Goal: Task Accomplishment & Management: Manage account settings

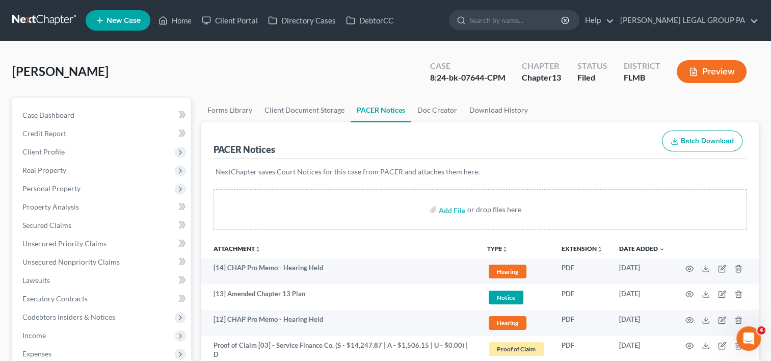
click at [49, 20] on link at bounding box center [44, 20] width 65 height 18
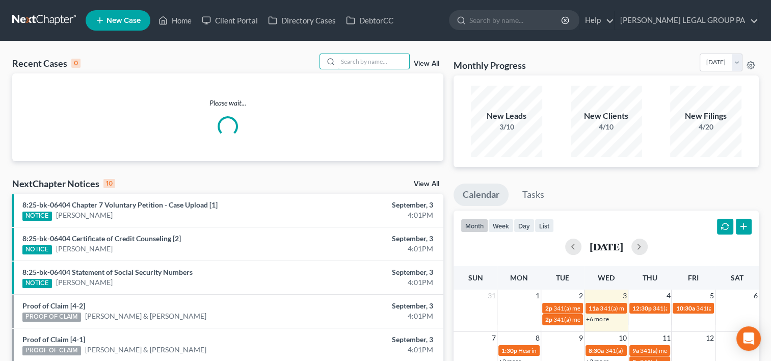
click at [382, 58] on input "search" at bounding box center [373, 61] width 71 height 15
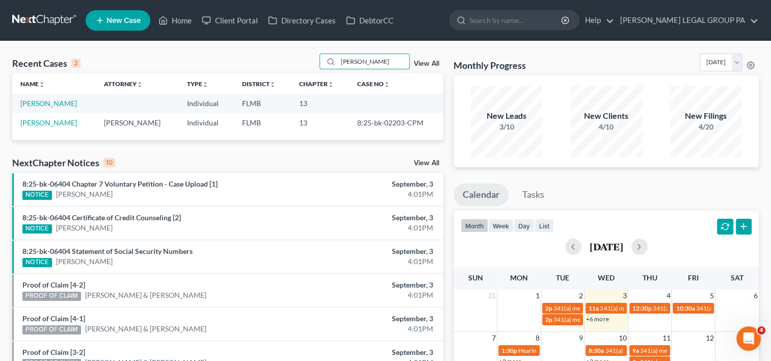
type input "[PERSON_NAME]"
click at [48, 123] on link "[PERSON_NAME]" at bounding box center [48, 122] width 57 height 9
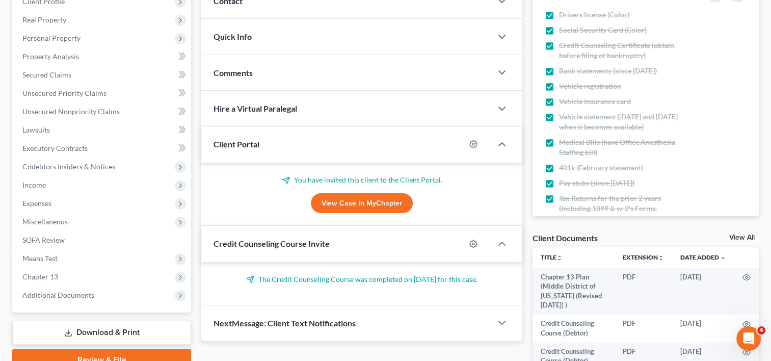
scroll to position [295, 0]
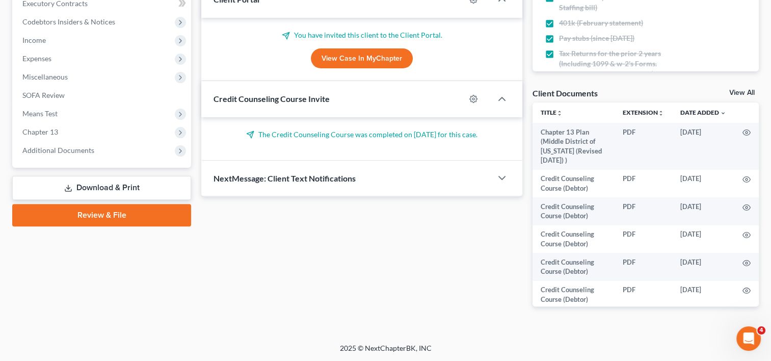
click at [81, 153] on span "Additional Documents" at bounding box center [58, 150] width 72 height 9
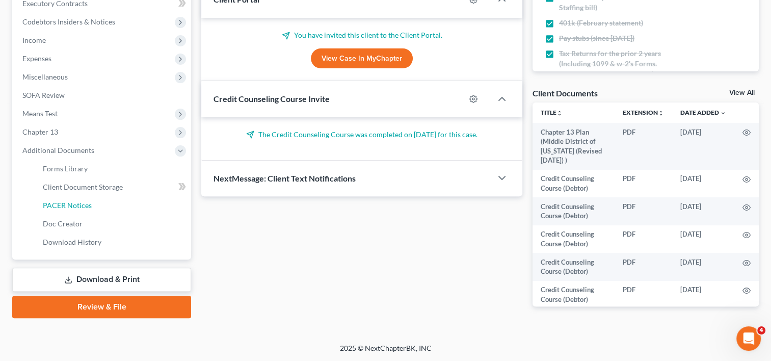
click at [74, 202] on span "PACER Notices" at bounding box center [67, 205] width 49 height 9
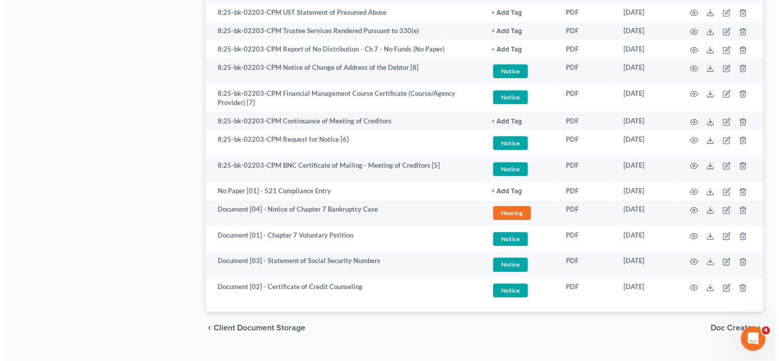
scroll to position [916, 0]
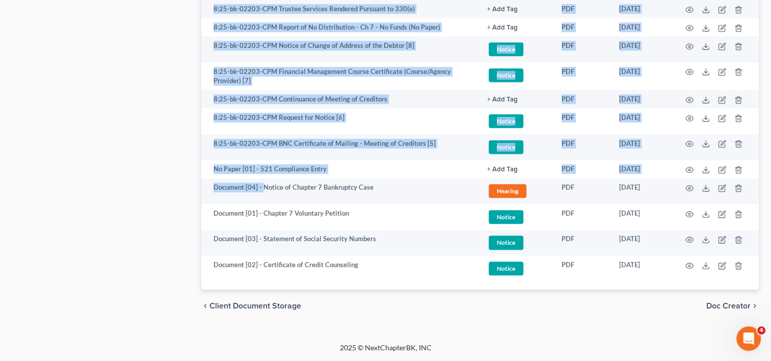
drag, startPoint x: 262, startPoint y: 190, endPoint x: 178, endPoint y: 197, distance: 84.4
drag, startPoint x: 178, startPoint y: 197, endPoint x: 265, endPoint y: 193, distance: 87.3
click at [265, 194] on td "Document [04] - Notice of Chapter 7 Bankruptcy Case" at bounding box center [340, 191] width 278 height 26
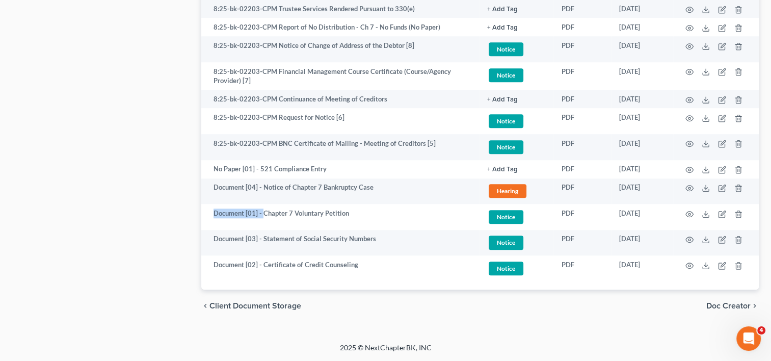
drag, startPoint x: 213, startPoint y: 217, endPoint x: 263, endPoint y: 217, distance: 49.5
click at [263, 217] on td "Document [01] - Chapter 7 Voluntary Petition" at bounding box center [340, 217] width 278 height 26
copy td "Document [01] -"
click at [723, 142] on icon "button" at bounding box center [723, 143] width 5 height 5
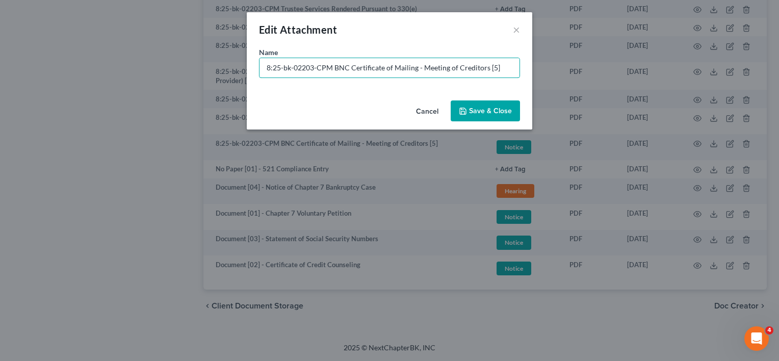
drag, startPoint x: 334, startPoint y: 69, endPoint x: 170, endPoint y: 85, distance: 165.4
click at [170, 86] on div "Edit Attachment × Name * 8:25-bk-02203-CPM BNC Certificate of Mailing - Meeting…" at bounding box center [389, 180] width 779 height 361
paste input "Document [01] -"
click at [305, 69] on input "Document [01] - BNC Certificate of Mailing - Meeting of Creditors [5]" at bounding box center [389, 67] width 260 height 19
drag, startPoint x: 473, startPoint y: 67, endPoint x: 532, endPoint y: 65, distance: 59.2
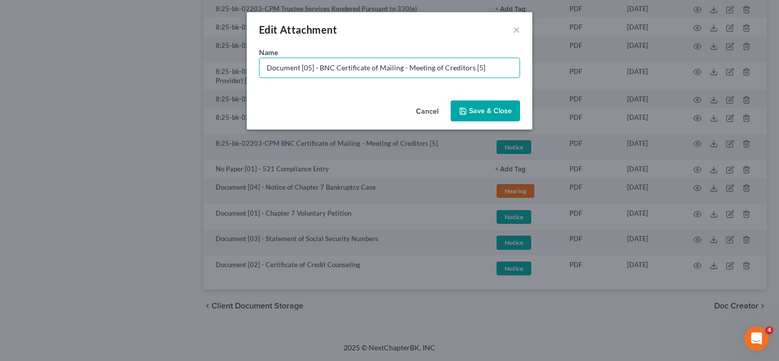
click at [522, 68] on div "Name * Document [05] - BNC Certificate of Mailing - Meeting of Creditors [5]" at bounding box center [389, 71] width 285 height 49
type input "Document [05] - BNC Certificate of Mailing - Meeting of Creditors"
click at [500, 107] on span "Save & Close" at bounding box center [490, 111] width 43 height 9
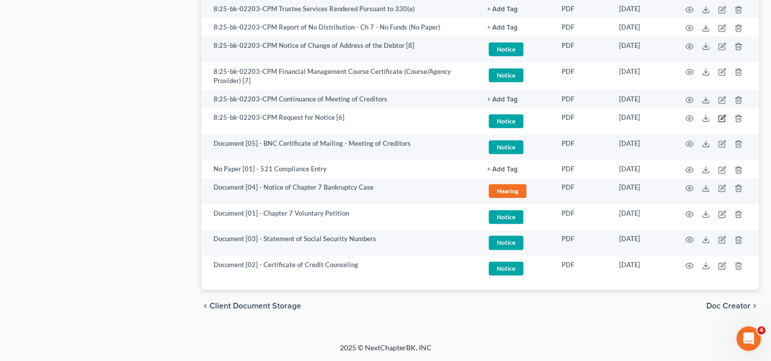
click at [720, 118] on icon "button" at bounding box center [722, 118] width 8 height 8
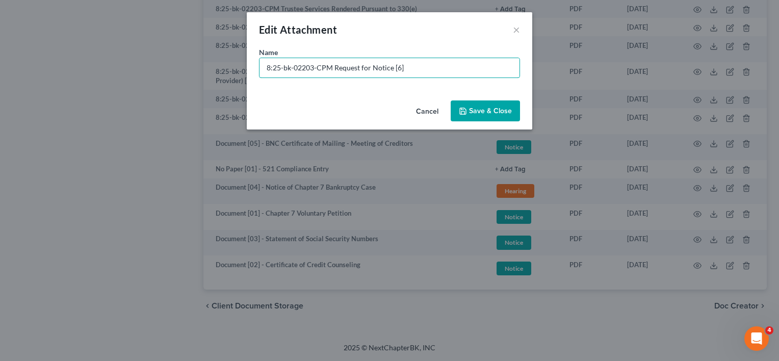
drag, startPoint x: 335, startPoint y: 68, endPoint x: 162, endPoint y: 86, distance: 174.2
click at [162, 86] on div "Edit Attachment × Name * 8:25-bk-02203-CPM Request for Notice [6] Cancel Save &…" at bounding box center [389, 180] width 779 height 361
paste input "Document [01] -"
click at [309, 67] on input "Document [01] - Request for Notice [6]" at bounding box center [389, 67] width 260 height 19
drag, startPoint x: 376, startPoint y: 67, endPoint x: 411, endPoint y: 69, distance: 35.8
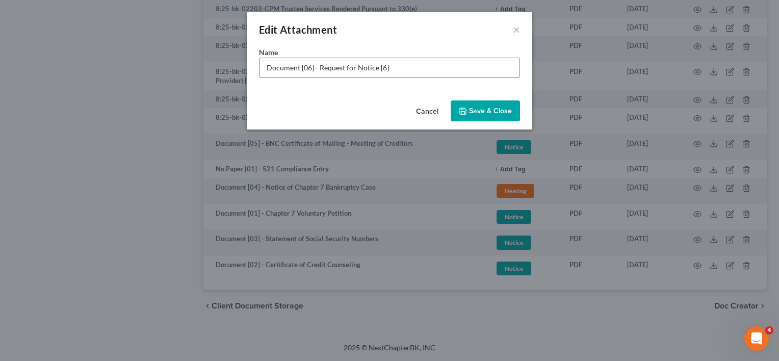
click at [411, 69] on input "Document [06] - Request for Notice [6]" at bounding box center [389, 67] width 260 height 19
type input "Document [06] - Request for Notice"
click at [469, 104] on button "Save & Close" at bounding box center [485, 110] width 69 height 21
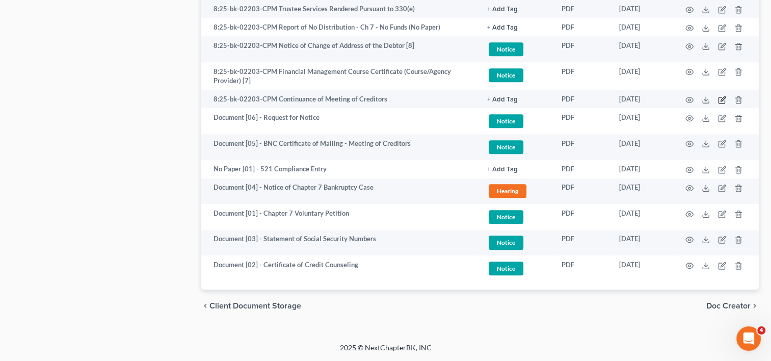
click at [724, 98] on icon "button" at bounding box center [722, 100] width 8 height 8
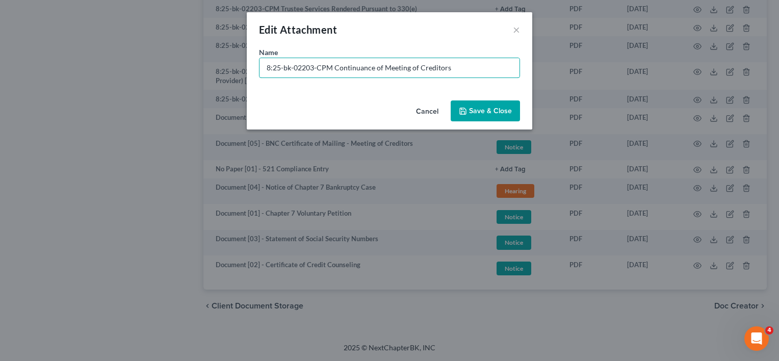
drag, startPoint x: 334, startPoint y: 64, endPoint x: 190, endPoint y: 80, distance: 145.1
click at [200, 81] on div "Edit Attachment × Name * 8:25-bk-02203-CPM Continuance of Meeting of Creditors …" at bounding box center [389, 180] width 779 height 361
type input "No Paper [02] - Continuance of Meeting of Creditors"
click at [485, 112] on span "Save & Close" at bounding box center [490, 111] width 43 height 9
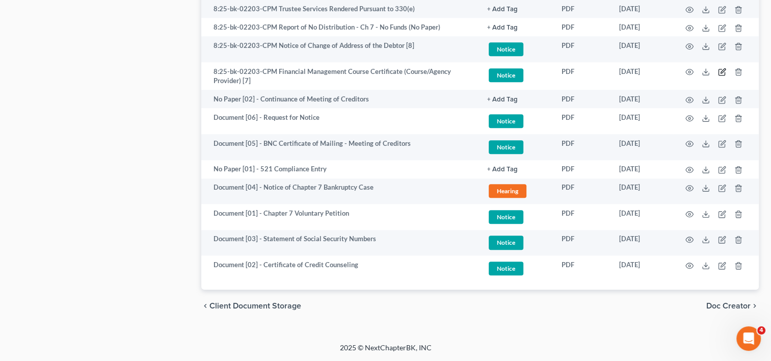
click at [722, 71] on icon "button" at bounding box center [723, 70] width 5 height 5
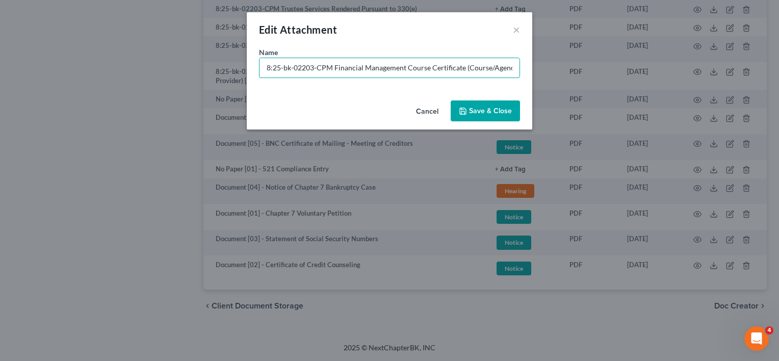
drag, startPoint x: 336, startPoint y: 68, endPoint x: -19, endPoint y: 75, distance: 355.4
paste input "Document [01] -"
click at [306, 66] on input "Document [01] - Financial Management Course Certificate (Course/Agency Provider…" at bounding box center [389, 67] width 260 height 19
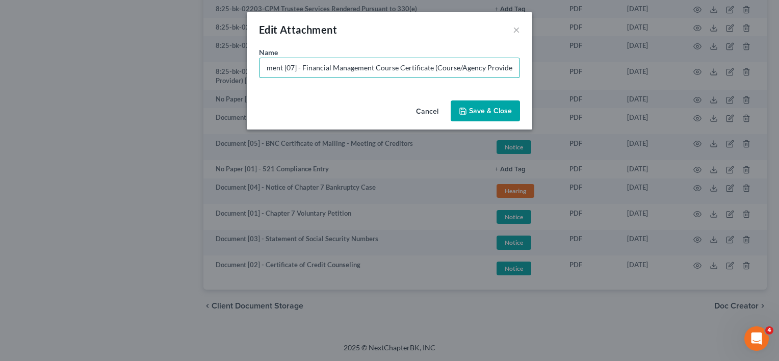
type input "Document [07] - Financial Management Course Certificate (Course/Agency Provider)"
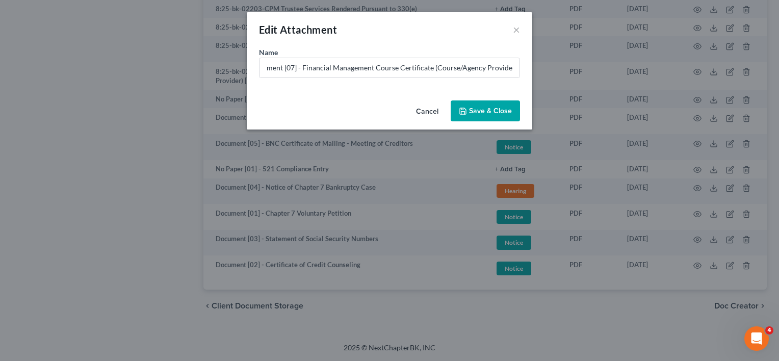
click at [500, 109] on span "Save & Close" at bounding box center [490, 111] width 43 height 9
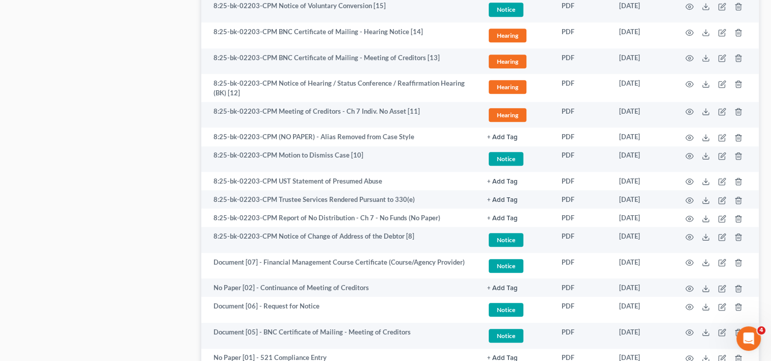
scroll to position [744, 0]
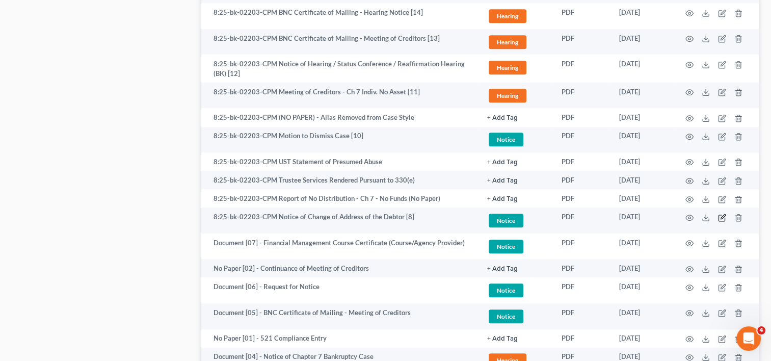
click at [724, 220] on icon "button" at bounding box center [722, 218] width 8 height 8
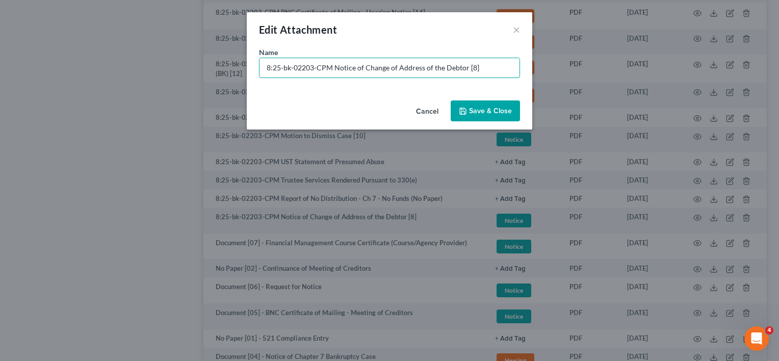
drag, startPoint x: 333, startPoint y: 70, endPoint x: 125, endPoint y: 62, distance: 208.1
click at [125, 62] on div "Edit Attachment × Name * 8:25-bk-02203-CPM Notice of Change of Address of the D…" at bounding box center [389, 180] width 779 height 361
paste input "Document [01] -"
click at [310, 69] on input "Document [01] - Notice of Change of Address of the Debtor [8]" at bounding box center [389, 67] width 260 height 19
type input "Document [08] - Notice of Change of Address of the Debtor"
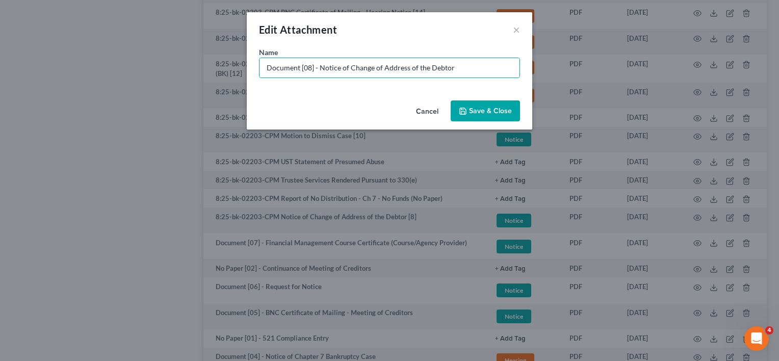
click at [492, 108] on span "Save & Close" at bounding box center [490, 111] width 43 height 9
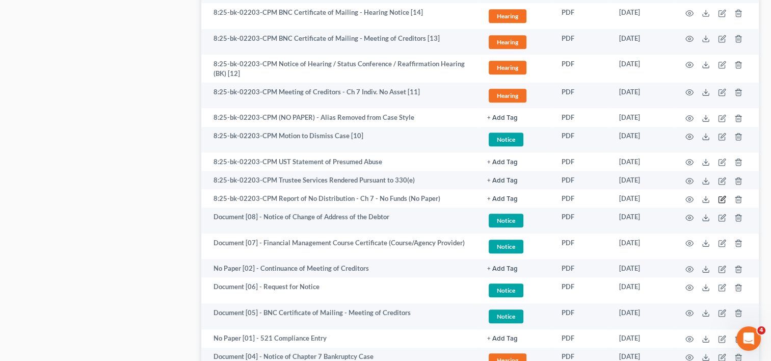
click at [721, 196] on icon "button" at bounding box center [722, 199] width 6 height 6
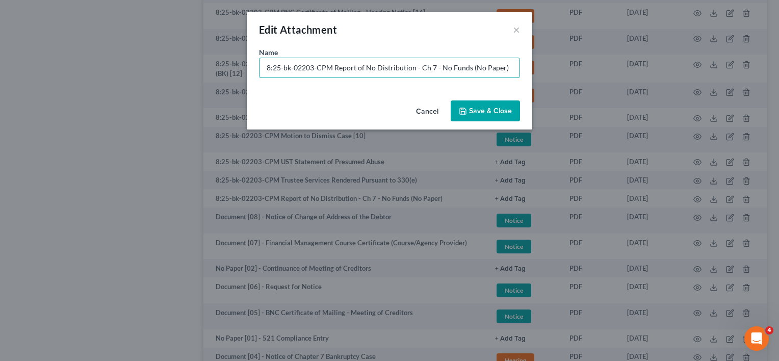
drag, startPoint x: 333, startPoint y: 68, endPoint x: 23, endPoint y: 62, distance: 309.5
click at [23, 62] on div "Edit Attachment × Name * 8:25-bk-02203-CPM Report of No Distribution - Ch 7 - N…" at bounding box center [389, 180] width 779 height 361
type input "No Paper [03] - Report of No Distribution - Ch 7 - No Funds (No Paper)"
click at [492, 110] on span "Save & Close" at bounding box center [490, 111] width 43 height 9
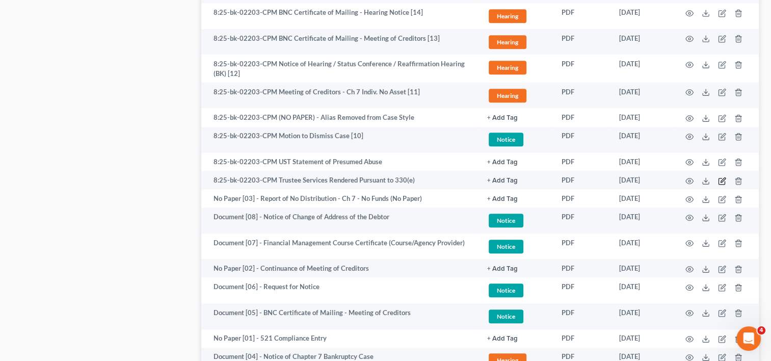
click at [720, 178] on icon "button" at bounding box center [722, 181] width 8 height 8
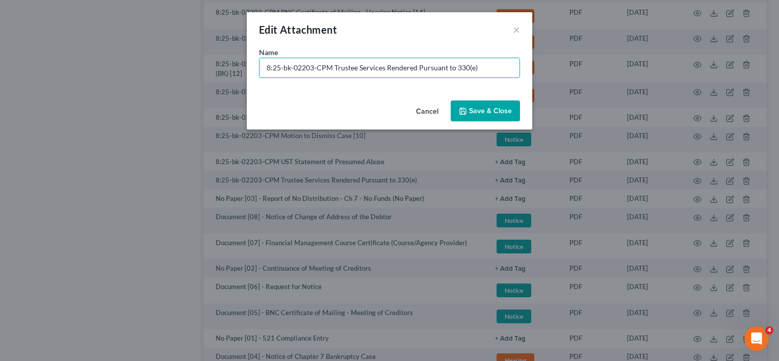
drag, startPoint x: 332, startPoint y: 67, endPoint x: 89, endPoint y: 67, distance: 243.7
click at [89, 67] on div "Edit Attachment × Name * 8:25-bk-02203-CPM Trustee Services Rendered Pursuant t…" at bounding box center [389, 180] width 779 height 361
type input "No Paper [04] - Trustee Services Rendered Pursuant to 330(e)"
click at [500, 113] on span "Save & Close" at bounding box center [490, 111] width 43 height 9
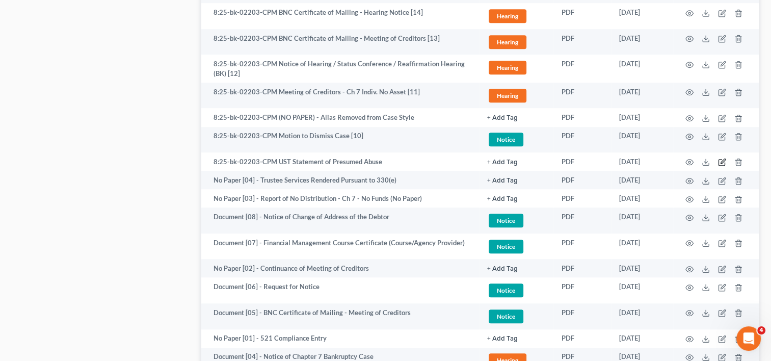
click at [722, 160] on icon "button" at bounding box center [722, 162] width 8 height 8
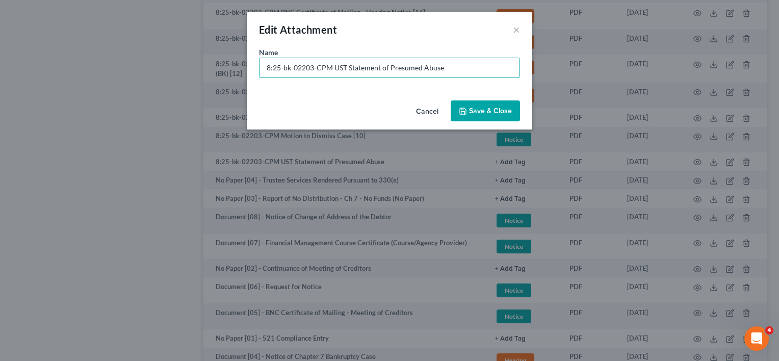
drag, startPoint x: 331, startPoint y: 66, endPoint x: 4, endPoint y: 67, distance: 327.3
click at [4, 67] on div "Edit Attachment × Name * 8:25-bk-02203-CPM UST Statement of Presumed Abuse Canc…" at bounding box center [389, 180] width 779 height 361
type input "No Paper [05] - UST Statement of Presumed Abuse"
click at [497, 112] on span "Save & Close" at bounding box center [490, 111] width 43 height 9
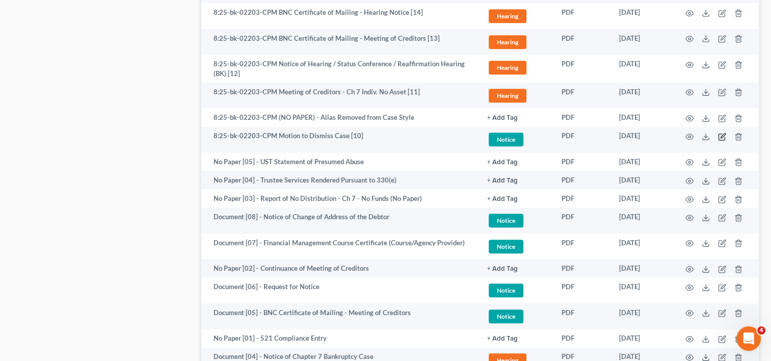
click at [721, 136] on icon "button" at bounding box center [722, 137] width 8 height 8
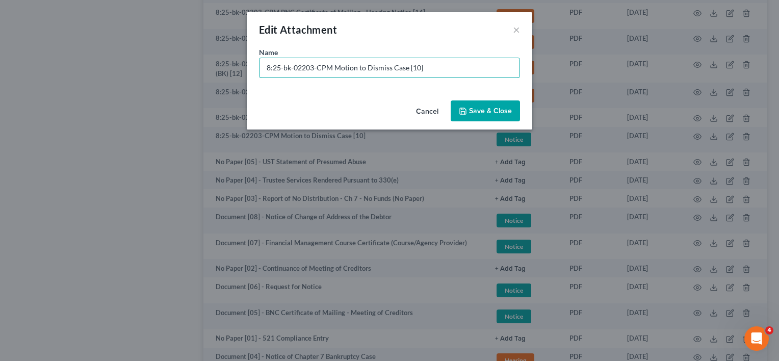
drag, startPoint x: 331, startPoint y: 65, endPoint x: 86, endPoint y: 74, distance: 245.9
click at [85, 74] on div "Edit Attachment × Name * 8:25-bk-02203-CPM Motion to Dismiss Case [10] Cancel S…" at bounding box center [389, 180] width 779 height 361
paste input "Document [01] -"
click at [305, 68] on input "Document [01] - Motion to Dismiss Case [10]" at bounding box center [389, 67] width 260 height 19
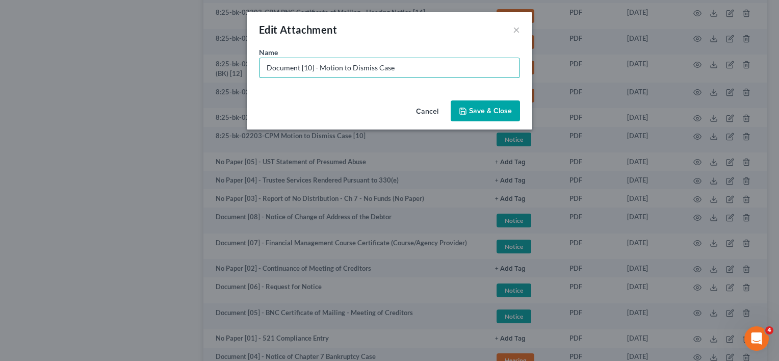
type input "Document [10] - Motion to Dismiss Case"
drag, startPoint x: 491, startPoint y: 97, endPoint x: 477, endPoint y: 109, distance: 18.9
click at [490, 98] on div "Cancel Save & Close" at bounding box center [389, 113] width 285 height 34
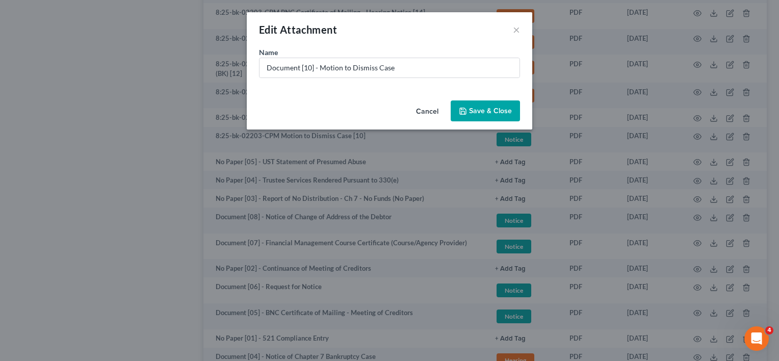
click at [477, 110] on span "Save & Close" at bounding box center [490, 111] width 43 height 9
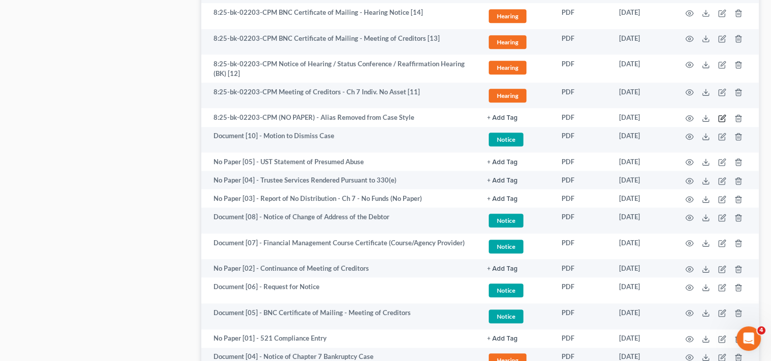
click at [724, 118] on icon "button" at bounding box center [722, 118] width 8 height 8
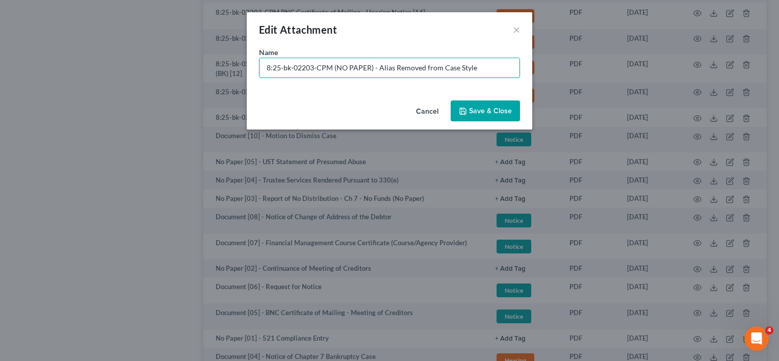
drag, startPoint x: 372, startPoint y: 66, endPoint x: -127, endPoint y: 72, distance: 499.1
type input "No Paper [06] - Alias Removed from Case Style"
click at [495, 110] on span "Save & Close" at bounding box center [490, 111] width 43 height 9
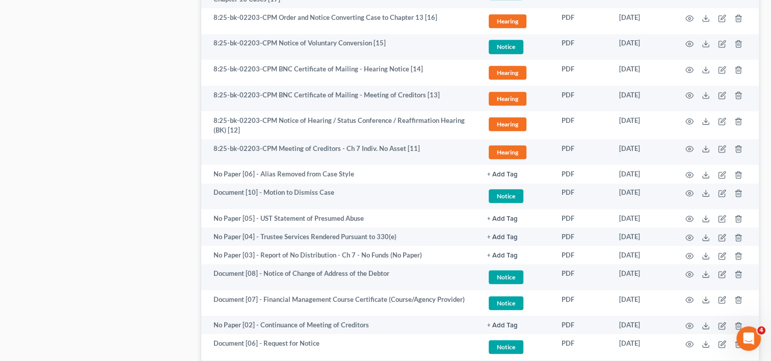
scroll to position [659, 0]
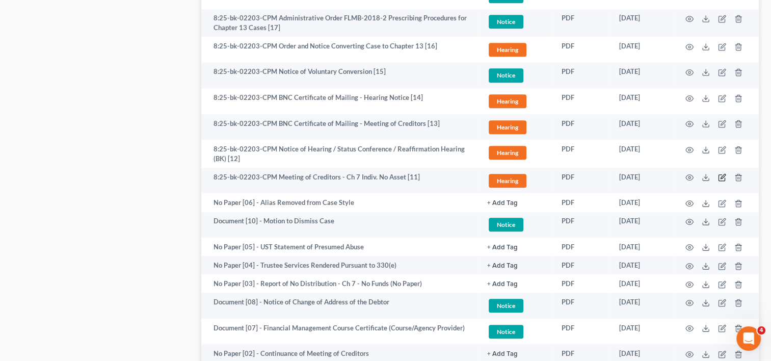
click at [722, 177] on icon "button" at bounding box center [722, 177] width 8 height 8
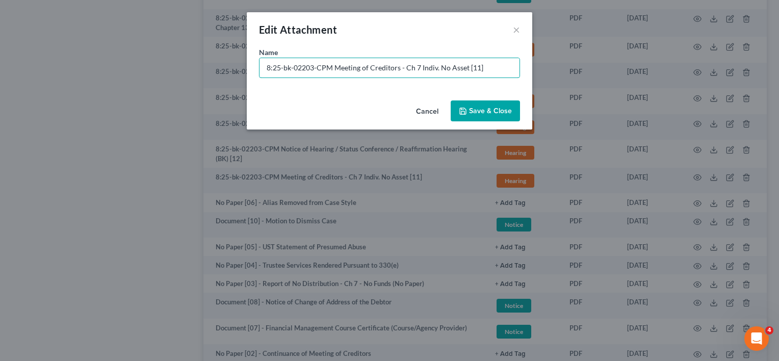
drag, startPoint x: 333, startPoint y: 65, endPoint x: -98, endPoint y: 49, distance: 431.6
paste input "Document [01] -"
click at [307, 66] on input "Document [01] - Meeting of Creditors - Ch 7 Indiv. No Asset [11]" at bounding box center [389, 67] width 260 height 19
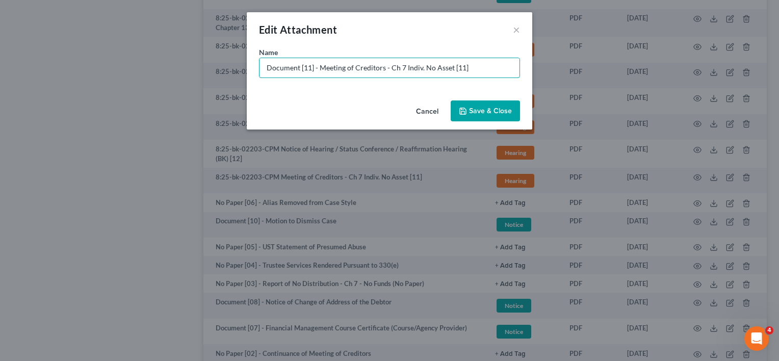
click at [458, 67] on input "Document [11] - Meeting of Creditors - Ch 7 Indiv. No Asset [11]" at bounding box center [389, 67] width 260 height 19
type input "Document [11] - Meeting of Creditors - Ch 7 Indiv. No Asset"
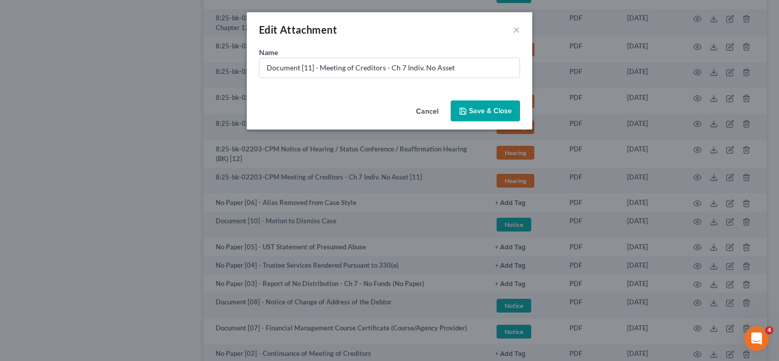
click at [479, 114] on span "Save & Close" at bounding box center [490, 111] width 43 height 9
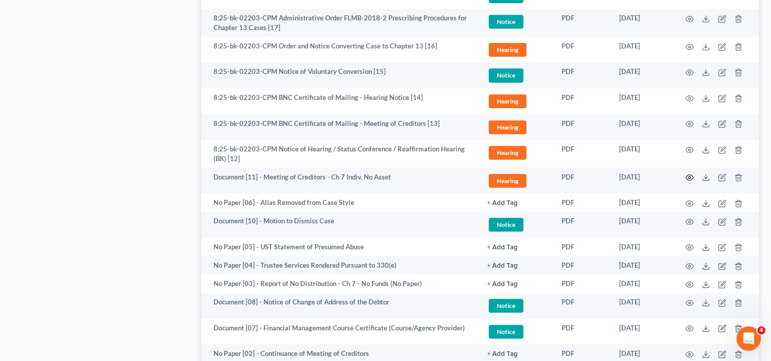
click at [689, 173] on icon "button" at bounding box center [690, 177] width 8 height 8
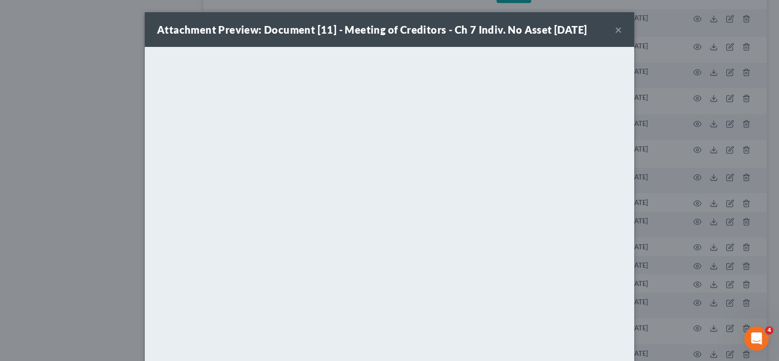
click at [615, 32] on button "×" at bounding box center [618, 29] width 7 height 12
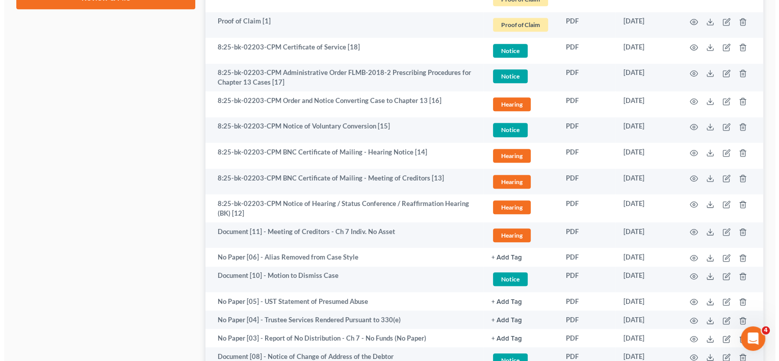
scroll to position [574, 0]
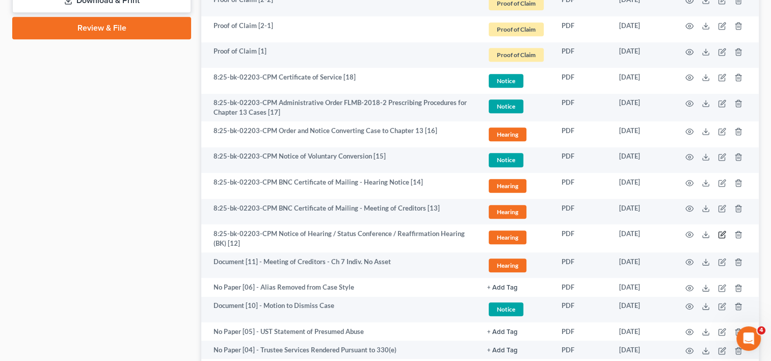
click at [724, 236] on icon "button" at bounding box center [722, 234] width 8 height 8
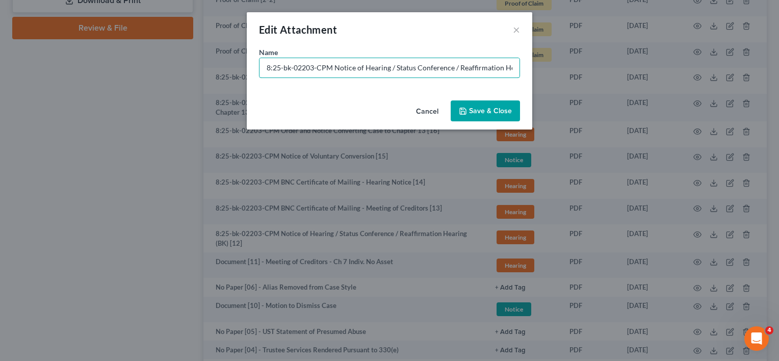
drag, startPoint x: 331, startPoint y: 65, endPoint x: -61, endPoint y: 65, distance: 392.0
click at [0, 65] on html "Home New Case Client Portal Directory Cases DebtorCC [PERSON_NAME] LEGAL GROUP …" at bounding box center [389, 63] width 779 height 1274
paste input "Document [01] -"
click at [305, 71] on input "Document [01] - Notice of Hearing / Status Conference / Reaffirmation Hearing (…" at bounding box center [389, 67] width 260 height 19
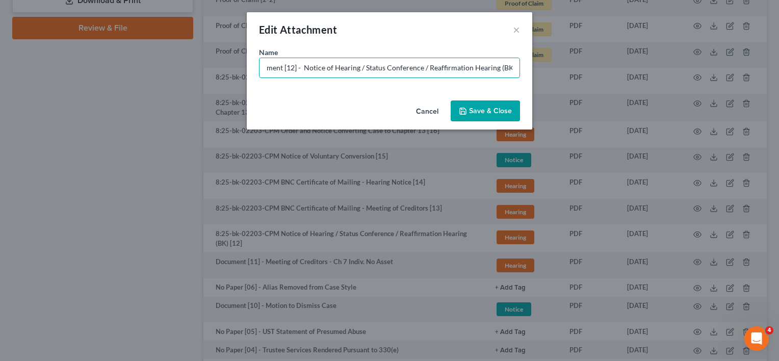
scroll to position [0, 16]
type input "Document [12] - Notice of Hearing / Status Conference / Reaffirmation Hearing (…"
click at [482, 119] on button "Save & Close" at bounding box center [485, 110] width 69 height 21
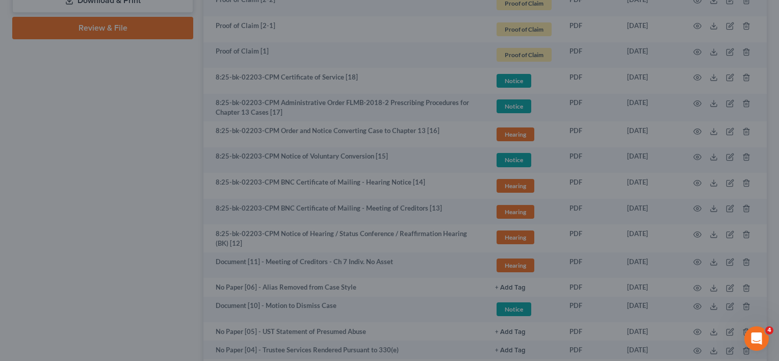
scroll to position [0, 0]
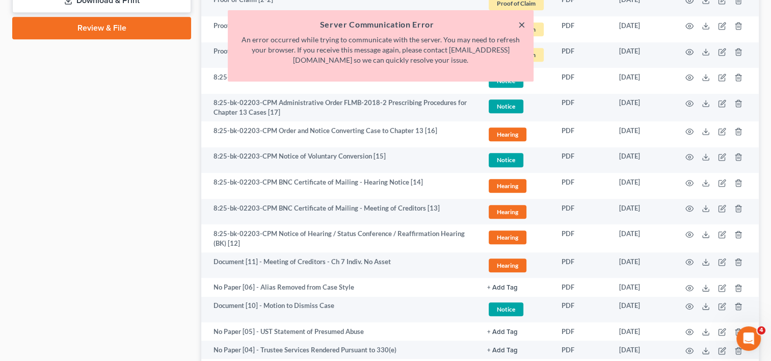
click at [521, 24] on button "×" at bounding box center [521, 24] width 7 height 12
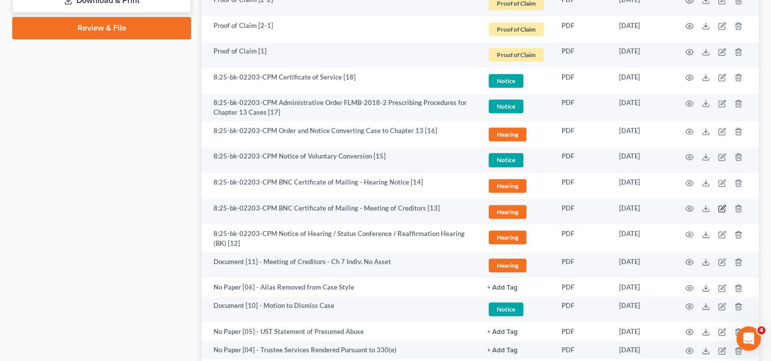
click at [721, 206] on icon "button" at bounding box center [722, 208] width 8 height 8
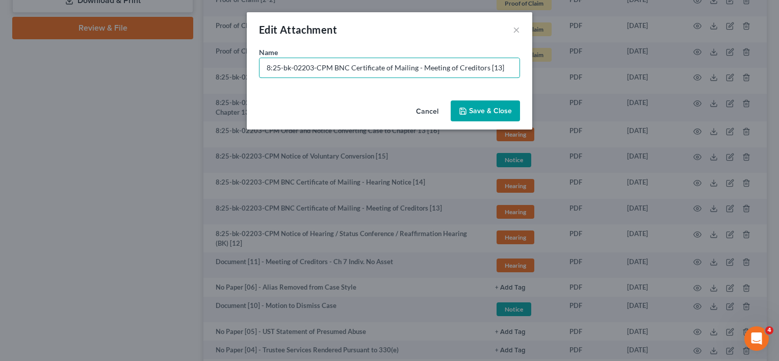
drag, startPoint x: 330, startPoint y: 63, endPoint x: 153, endPoint y: 49, distance: 176.9
click at [154, 51] on div "Edit Attachment × Name * 8:25-bk-02203-CPM BNC Certificate of Mailing - Meeting…" at bounding box center [389, 180] width 779 height 361
paste input "Document [01] -"
click at [308, 68] on input "Document [01] - BNC Certificate of Mailing - Meeting of Creditors [13]" at bounding box center [389, 67] width 260 height 19
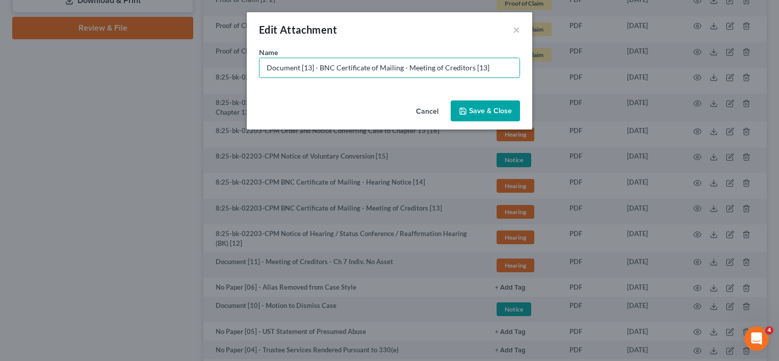
click at [477, 67] on input "Document [13] - BNC Certificate of Mailing - Meeting of Creditors [13]" at bounding box center [389, 67] width 260 height 19
type input "Document [13] - BNC Certificate of Mailing - Meeting of Creditors"
click at [486, 100] on button "Save & Close" at bounding box center [485, 110] width 69 height 21
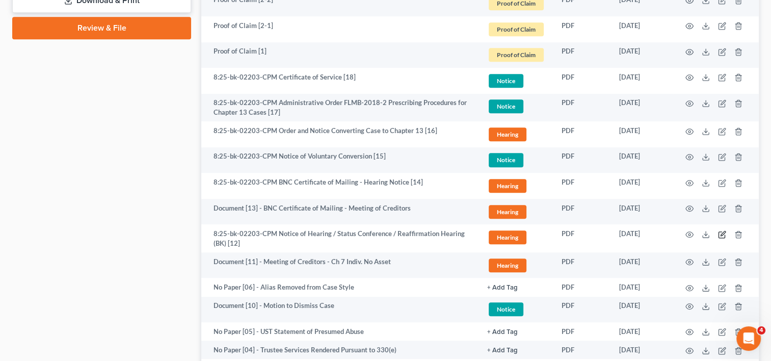
click at [722, 234] on icon "button" at bounding box center [722, 234] width 8 height 8
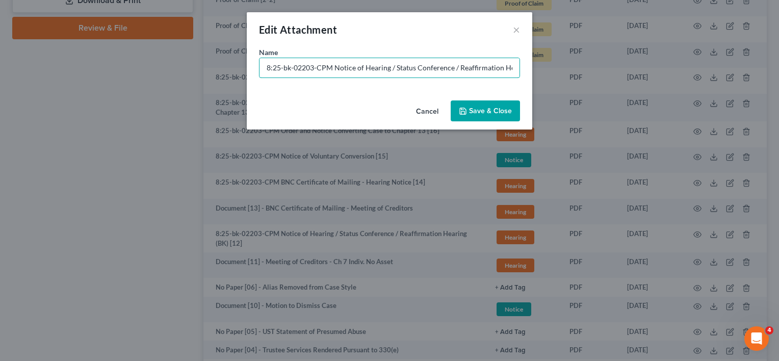
drag, startPoint x: 334, startPoint y: 64, endPoint x: 100, endPoint y: 70, distance: 234.1
click at [100, 71] on div "Edit Attachment × Name * 8:25-bk-02203-CPM Notice of Hearing / Status Conferenc…" at bounding box center [389, 180] width 779 height 361
paste input "Document [01] -"
click at [306, 66] on input "Document [01] - Notice of Hearing / Status Conference / Reaffirmation Hearing (…" at bounding box center [389, 67] width 260 height 19
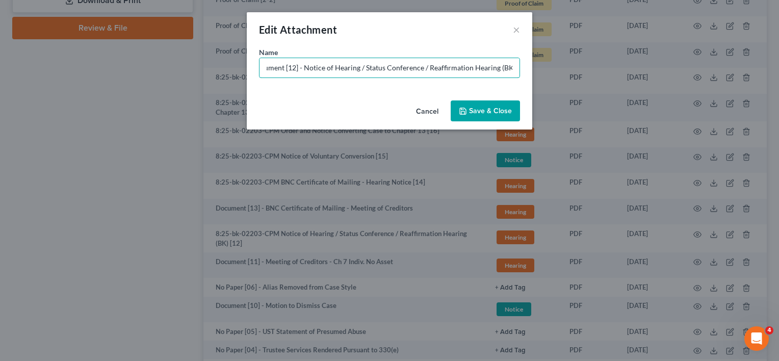
scroll to position [0, 14]
type input "Document [12] - Notice of Hearing / Status Conference / Reaffirmation Hearing (…"
click at [498, 113] on span "Save & Close" at bounding box center [490, 111] width 43 height 9
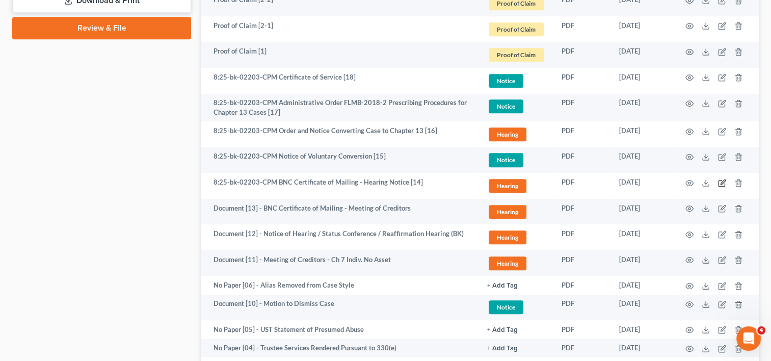
click at [722, 184] on icon "button" at bounding box center [723, 181] width 5 height 5
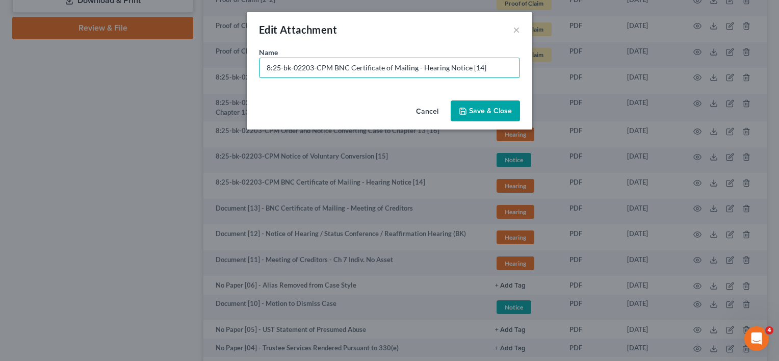
drag, startPoint x: 335, startPoint y: 72, endPoint x: 99, endPoint y: 44, distance: 237.1
click at [100, 45] on div "Edit Attachment × Name * 8:25-bk-02203-CPM BNC Certificate of Mailing - Hearing…" at bounding box center [389, 180] width 779 height 361
paste input "Document [01] -"
click at [308, 69] on input "Document [01] - BNC Certificate of Mailing - Hearing Notice [14]" at bounding box center [389, 67] width 260 height 19
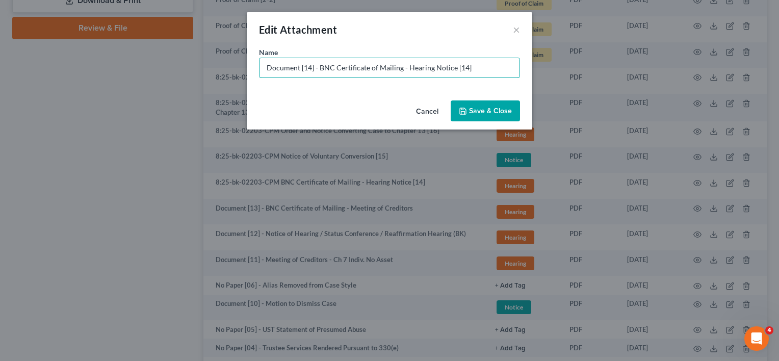
click at [463, 66] on input "Document [14] - BNC Certificate of Mailing - Hearing Notice [14]" at bounding box center [389, 67] width 260 height 19
type input "Document [14] - BNC Certificate of Mailing - Hearing Notice"
click at [483, 106] on button "Save & Close" at bounding box center [485, 110] width 69 height 21
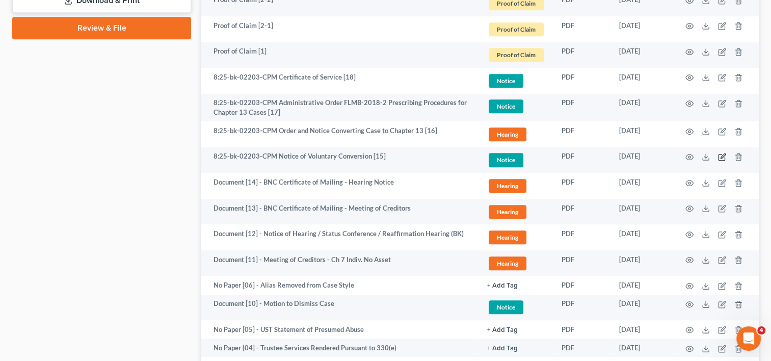
click at [720, 158] on icon "button" at bounding box center [722, 157] width 8 height 8
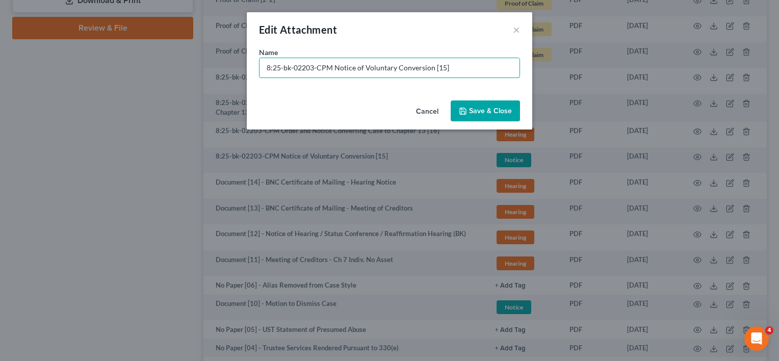
drag, startPoint x: 335, startPoint y: 67, endPoint x: 167, endPoint y: 82, distance: 168.9
click at [167, 82] on div "Edit Attachment × Name * 8:25-bk-02203-CPM Notice of Voluntary Conversion [15] …" at bounding box center [389, 180] width 779 height 361
paste input "Document [01] -"
click at [308, 68] on input "Document [01] - Notice of Voluntary Conversion [15]" at bounding box center [389, 67] width 260 height 19
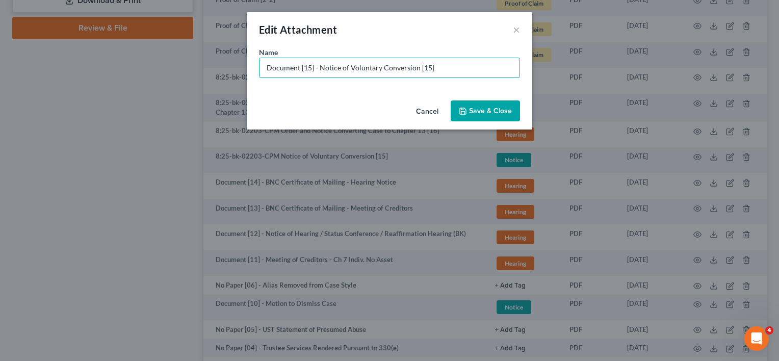
click at [423, 65] on input "Document [15] - Notice of Voluntary Conversion [15]" at bounding box center [389, 67] width 260 height 19
type input "Document [15] - Notice of Voluntary Conversion"
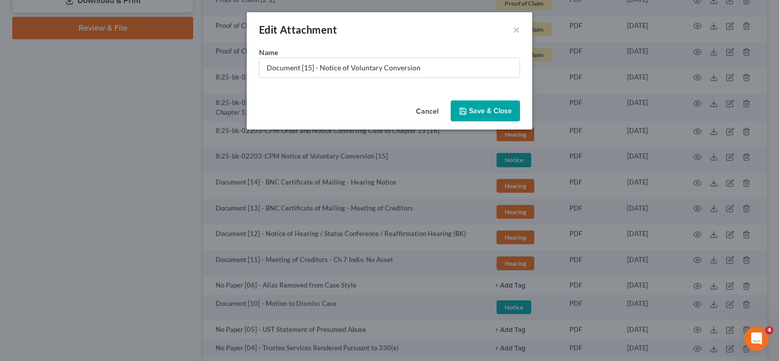
click at [464, 107] on icon "button" at bounding box center [463, 111] width 8 height 8
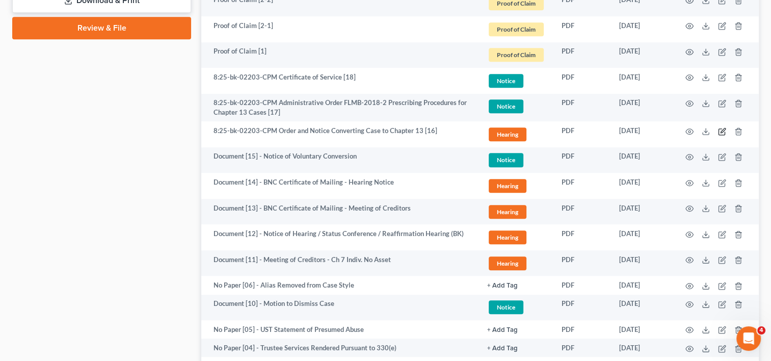
click at [723, 134] on icon "button" at bounding box center [722, 131] width 8 height 8
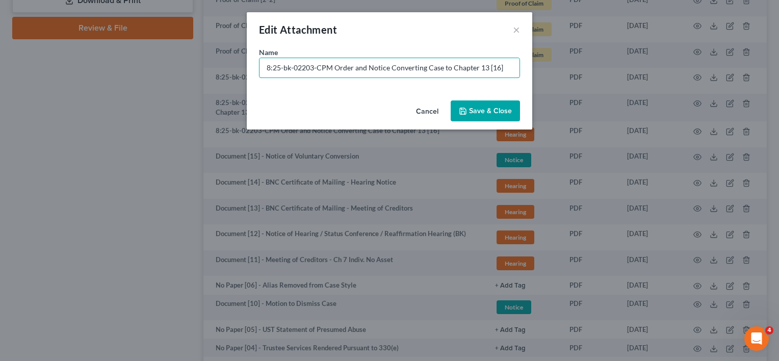
drag, startPoint x: 318, startPoint y: 70, endPoint x: -62, endPoint y: 71, distance: 379.8
click at [0, 71] on html "Home New Case Client Portal Directory Cases DebtorCC [PERSON_NAME] LEGAL GROUP …" at bounding box center [389, 62] width 779 height 1272
paste input "Document [01] -"
click at [307, 67] on input "Document [01] - Order and Notice Converting Case to Chapter 13 [16]" at bounding box center [389, 67] width 260 height 19
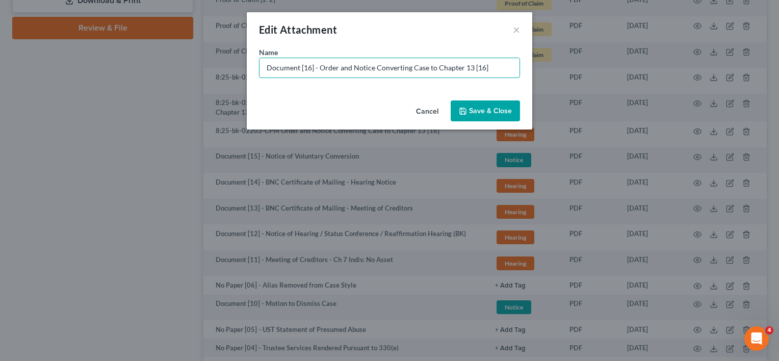
click at [478, 68] on input "Document [16] - Order and Notice Converting Case to Chapter 13 [16]" at bounding box center [389, 67] width 260 height 19
click at [487, 70] on input "Document [16] - Order and Notice Converting Case to Chapter 13 []" at bounding box center [389, 67] width 260 height 19
type input "Document [16] - Order and Notice Converting Case to Chapter 13"
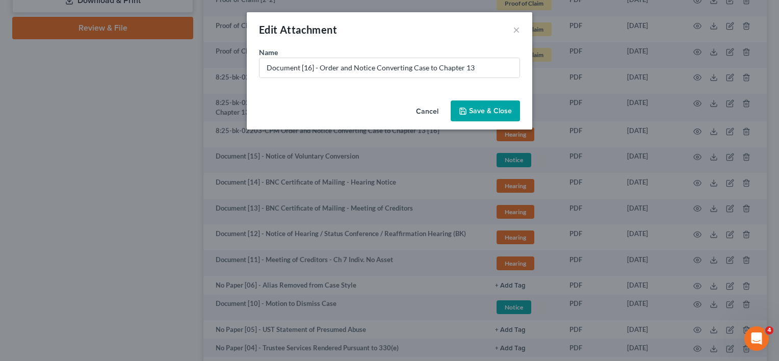
click at [497, 106] on button "Save & Close" at bounding box center [485, 110] width 69 height 21
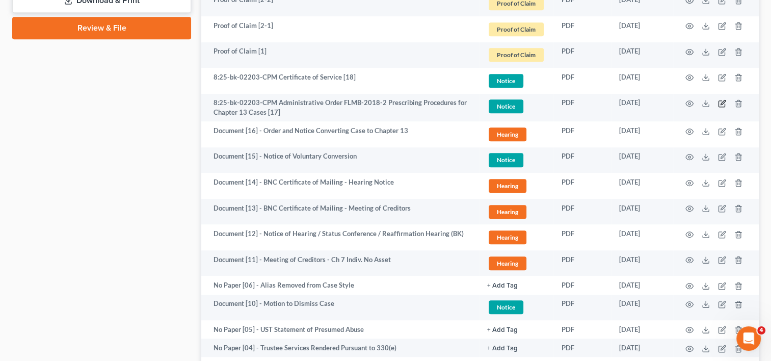
click at [720, 101] on icon "button" at bounding box center [722, 103] width 8 height 8
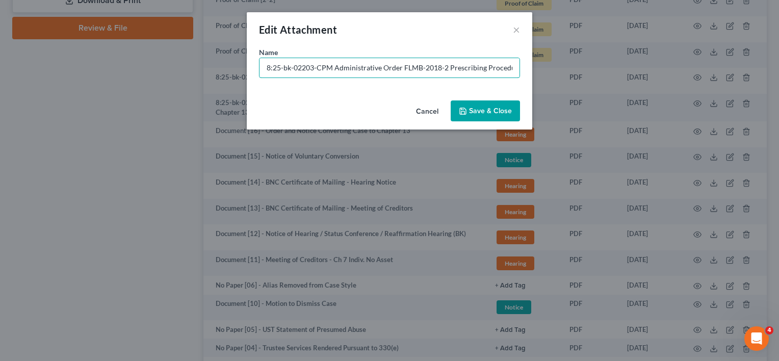
drag, startPoint x: 334, startPoint y: 68, endPoint x: 77, endPoint y: 74, distance: 257.0
click at [77, 75] on div "Edit Attachment × Name * 8:25-bk-02203-CPM Administrative Order FLMB-2018-2 Pre…" at bounding box center [389, 180] width 779 height 361
paste input "Document [01] -"
click at [306, 68] on input "Document [01] - Administrative Order FLMB-2018-2 Prescribing Procedures for Cha…" at bounding box center [389, 67] width 260 height 19
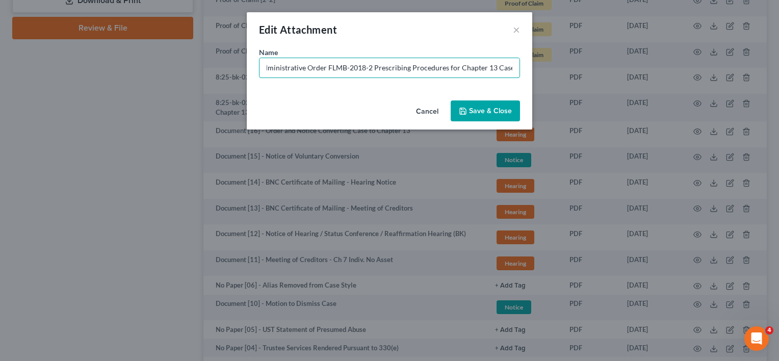
scroll to position [0, 60]
type input "Document [17] - Administrative Order FLMB-2018-2 Prescribing Procedures for Cha…"
click at [505, 114] on span "Save & Close" at bounding box center [490, 111] width 43 height 9
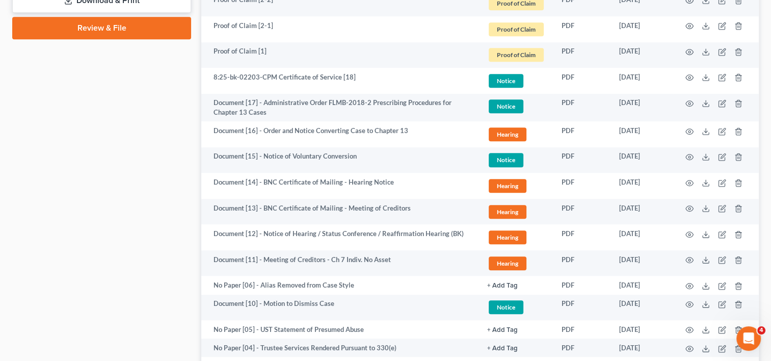
scroll to position [489, 0]
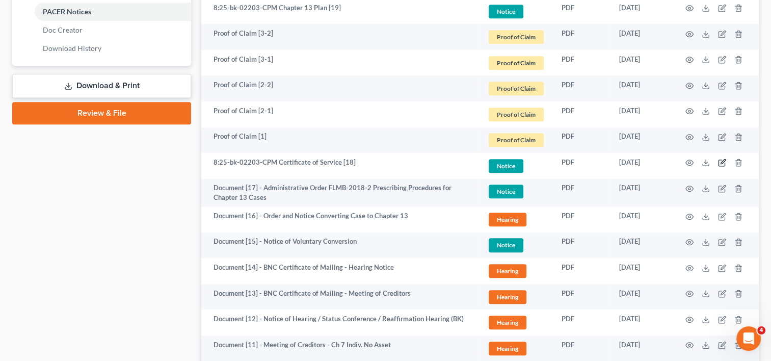
click at [720, 162] on icon "button" at bounding box center [722, 163] width 8 height 8
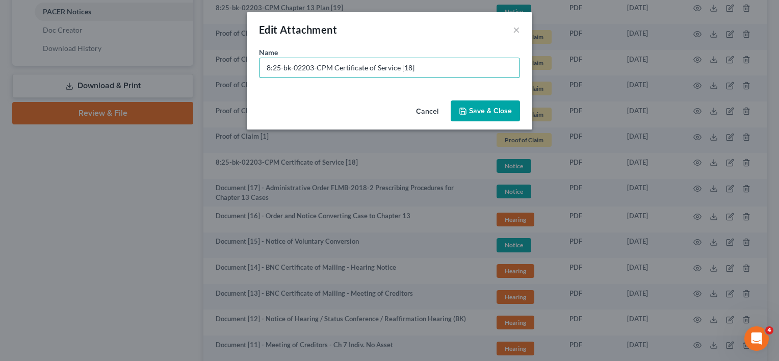
drag, startPoint x: 334, startPoint y: 67, endPoint x: 82, endPoint y: 62, distance: 252.4
click at [82, 62] on div "Edit Attachment × Name * 8:25-bk-02203-CPM Certificate of Service [18] Cancel S…" at bounding box center [389, 180] width 779 height 361
paste input "Document [01] -"
click at [306, 67] on input "Document [01] - Certificate of Service [18]" at bounding box center [389, 67] width 260 height 19
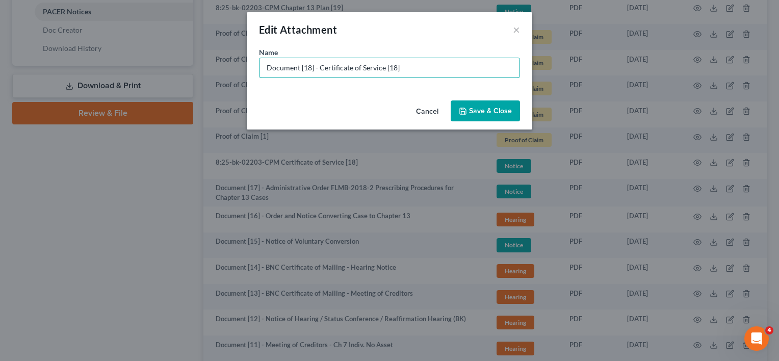
drag, startPoint x: 322, startPoint y: 70, endPoint x: 518, endPoint y: 91, distance: 196.9
click at [518, 91] on div "Name * Document [18] - Certificate of Service [18]" at bounding box center [389, 71] width 285 height 49
type input "Document [18] - COS for Doc. 17"
click at [499, 107] on span "Save & Close" at bounding box center [490, 111] width 43 height 9
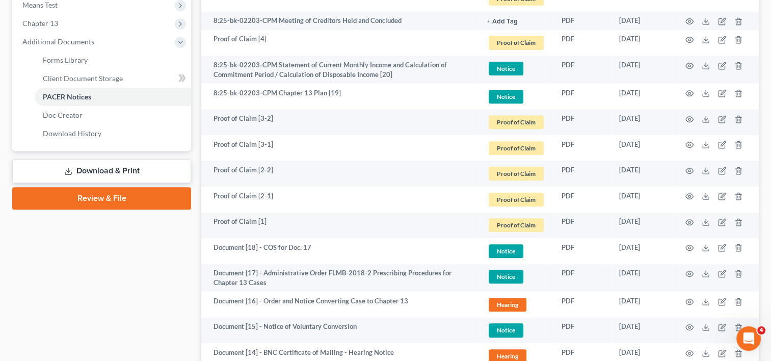
scroll to position [319, 0]
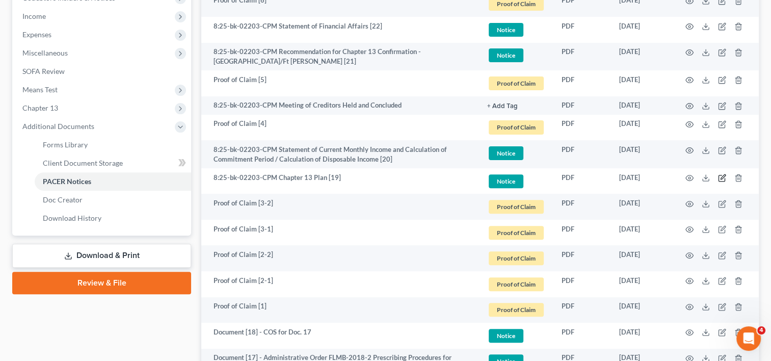
click at [724, 178] on icon "button" at bounding box center [722, 178] width 6 height 6
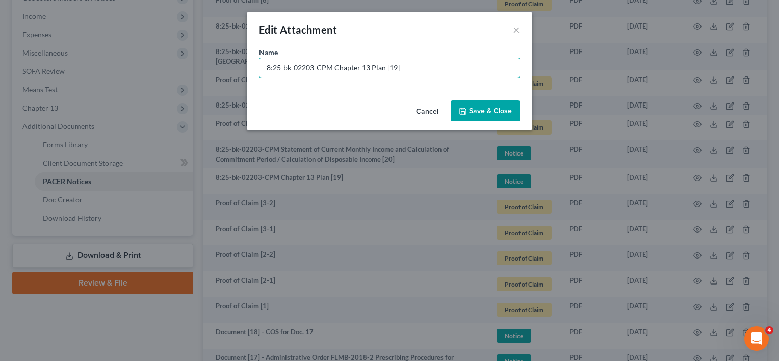
drag, startPoint x: 334, startPoint y: 65, endPoint x: -88, endPoint y: 65, distance: 422.1
click at [0, 65] on html "Home New Case Client Portal Directory Cases DebtorCC [PERSON_NAME] LEGAL GROUP …" at bounding box center [389, 317] width 779 height 1272
paste input "Document [01] -"
click at [307, 66] on input "Document [01] - Chapter 13 Plan [19]" at bounding box center [389, 67] width 260 height 19
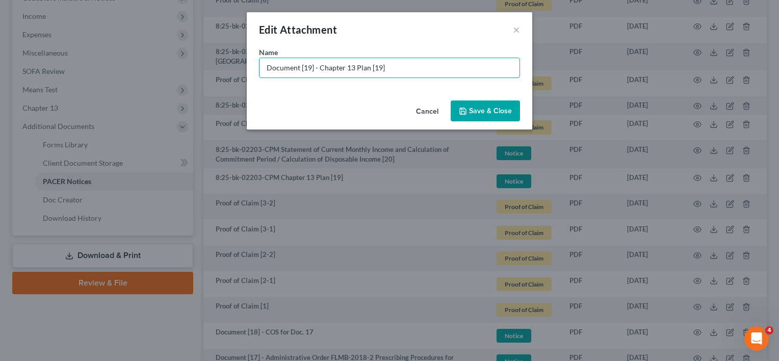
drag, startPoint x: 370, startPoint y: 69, endPoint x: 465, endPoint y: 69, distance: 94.8
click at [463, 69] on input "Document [19] - Chapter 13 Plan [19]" at bounding box center [389, 67] width 260 height 19
type input "Document [19] - Chapter 13 Plan"
click at [479, 109] on span "Save & Close" at bounding box center [490, 111] width 43 height 9
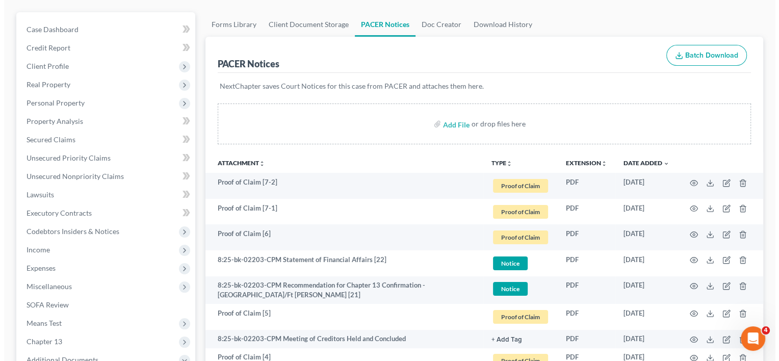
scroll to position [255, 0]
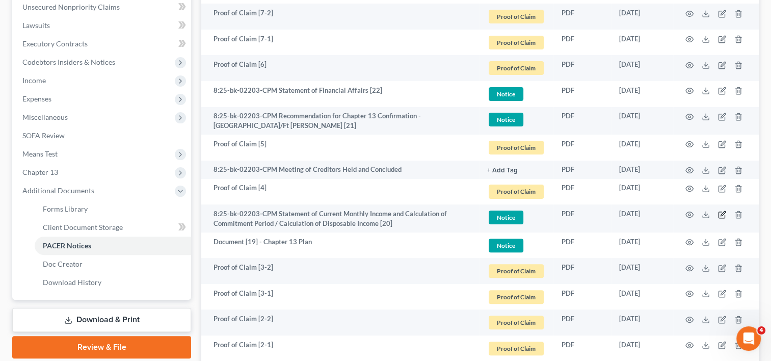
click at [722, 213] on icon "button" at bounding box center [723, 213] width 5 height 5
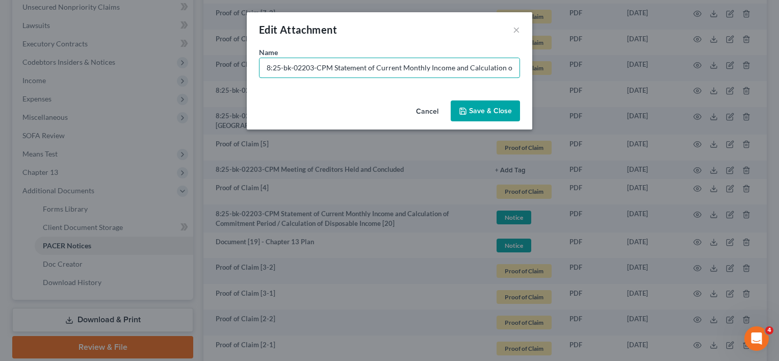
drag, startPoint x: 333, startPoint y: 70, endPoint x: 189, endPoint y: 77, distance: 144.0
click at [175, 75] on div "Edit Attachment × Name * 8:25-bk-02203-CPM Statement of Current Monthly Income …" at bounding box center [389, 180] width 779 height 361
paste input "Document [01] -"
click at [307, 70] on input "Document [01] - Statement of Current Monthly Income and Calculation of Commitme…" at bounding box center [389, 67] width 260 height 19
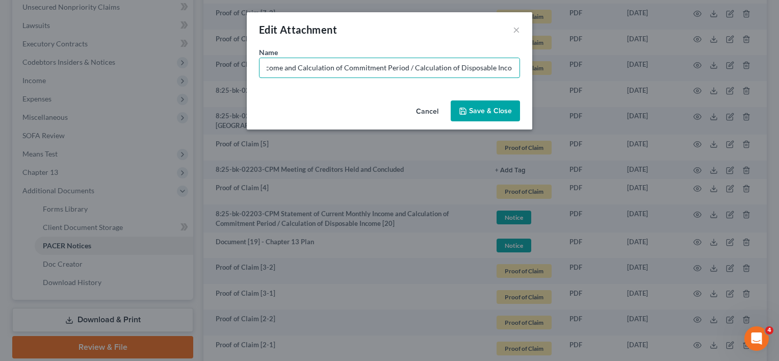
scroll to position [0, 157]
type input "Document [20] - Statement of Current Monthly Income and Calculation of Commitme…"
click at [483, 114] on span "Save & Close" at bounding box center [490, 111] width 43 height 9
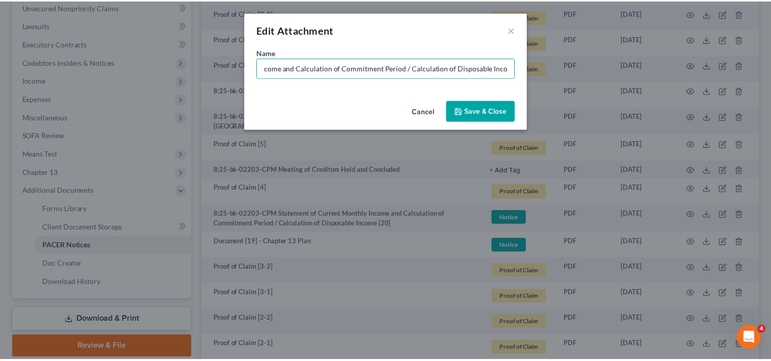
scroll to position [0, 0]
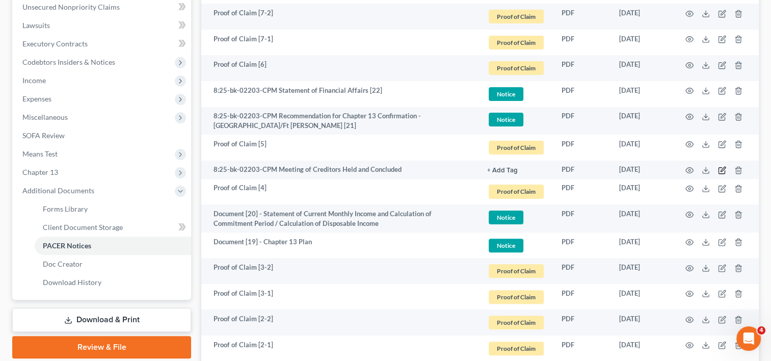
click at [724, 166] on icon "button" at bounding box center [722, 170] width 8 height 8
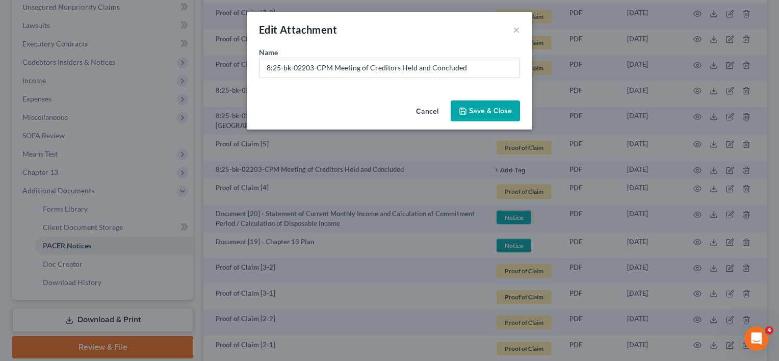
click at [425, 112] on button "Cancel" at bounding box center [427, 111] width 39 height 20
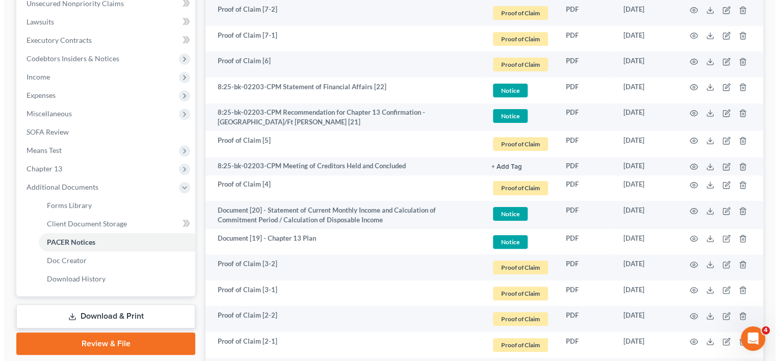
scroll to position [255, 0]
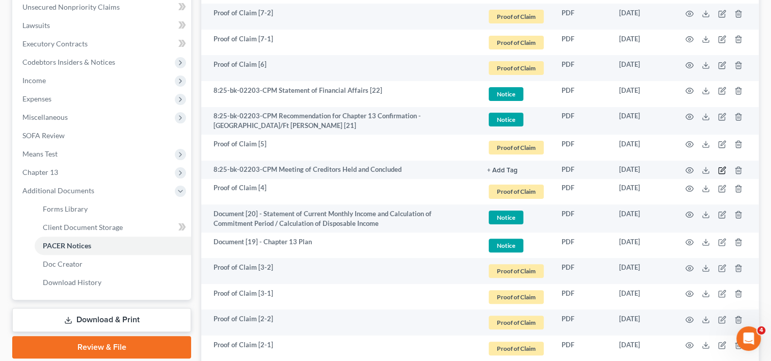
click at [723, 168] on icon "button" at bounding box center [722, 170] width 8 height 8
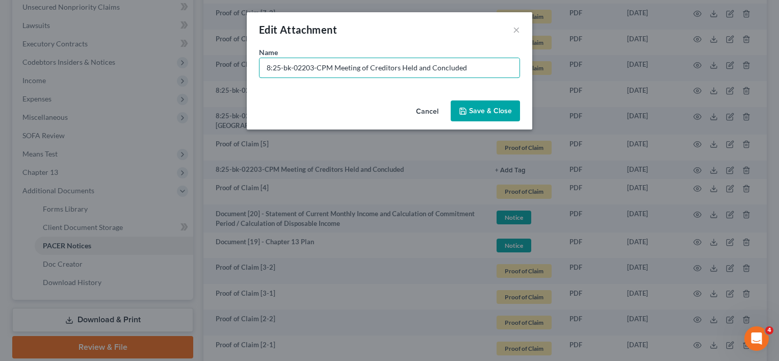
drag, startPoint x: 335, startPoint y: 65, endPoint x: -52, endPoint y: 60, distance: 387.5
type input "No Paper [07] - Meeting of Creditors Held and Concluded"
click at [523, 108] on div "Cancel Save & Close" at bounding box center [389, 113] width 285 height 34
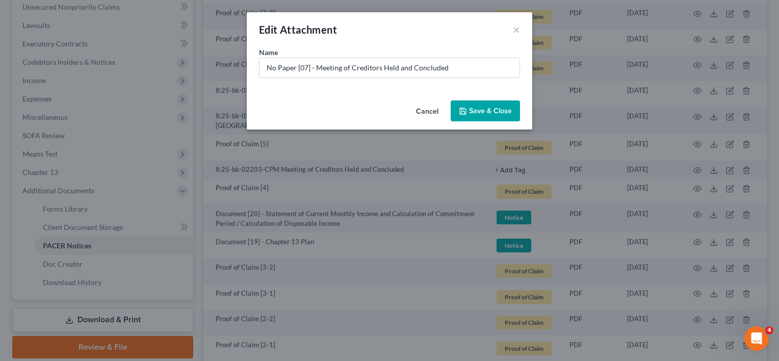
click at [506, 108] on span "Save & Close" at bounding box center [490, 111] width 43 height 9
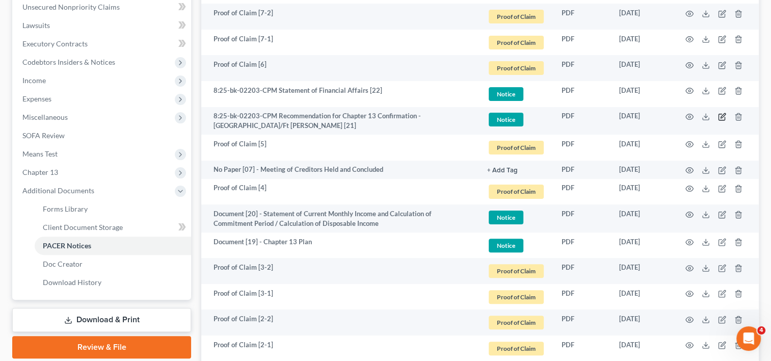
click at [724, 114] on icon "button" at bounding box center [722, 117] width 8 height 8
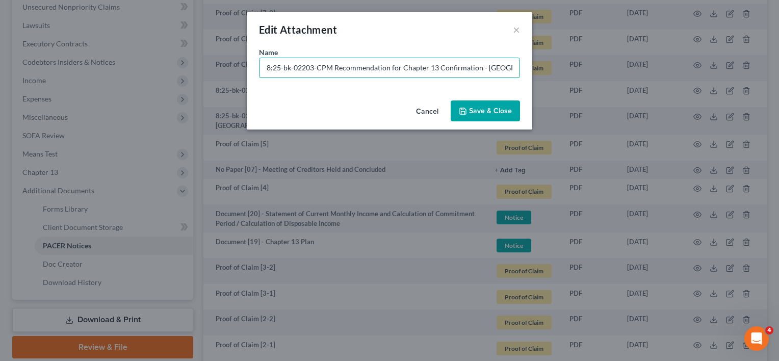
drag, startPoint x: 333, startPoint y: 69, endPoint x: 122, endPoint y: 65, distance: 211.6
click at [118, 67] on div "Edit Attachment × Name * 8:25-bk-02203-CPM Recommendation for Chapter 13 Confir…" at bounding box center [389, 180] width 779 height 361
paste input "Document [01] -"
click at [307, 64] on input "Document [01] - Recommendation for Chapter 13 Confirmation - [GEOGRAPHIC_DATA]/…" at bounding box center [389, 67] width 260 height 19
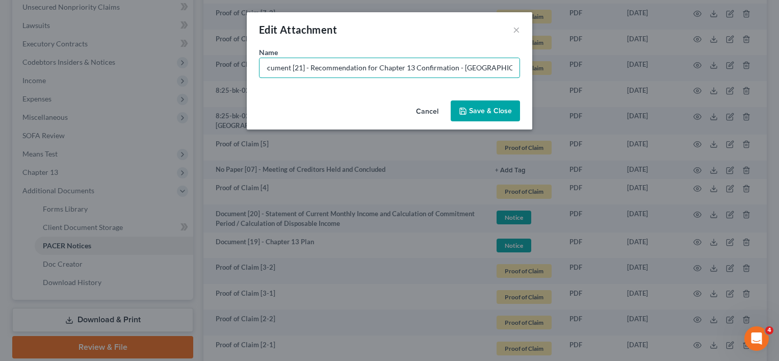
scroll to position [0, 8]
type input "Document [21] - Recommendation for Chapter 13 Confirmation - [GEOGRAPHIC_DATA]/…"
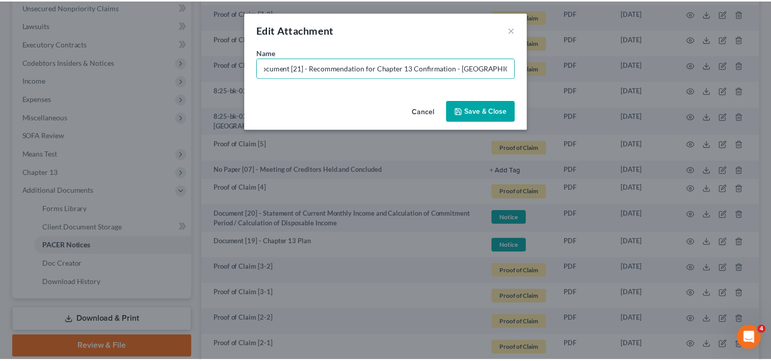
scroll to position [0, 0]
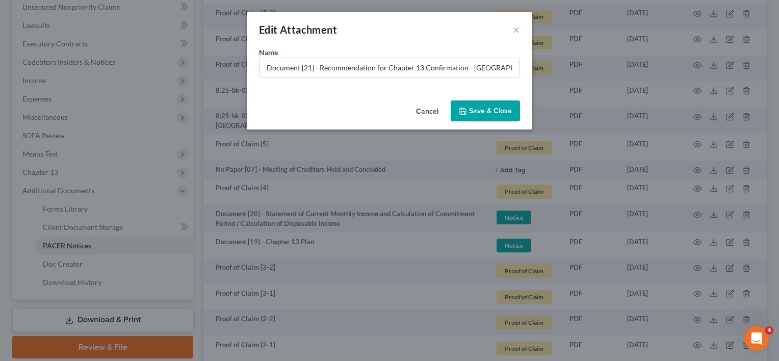
click at [496, 110] on span "Save & Close" at bounding box center [490, 111] width 43 height 9
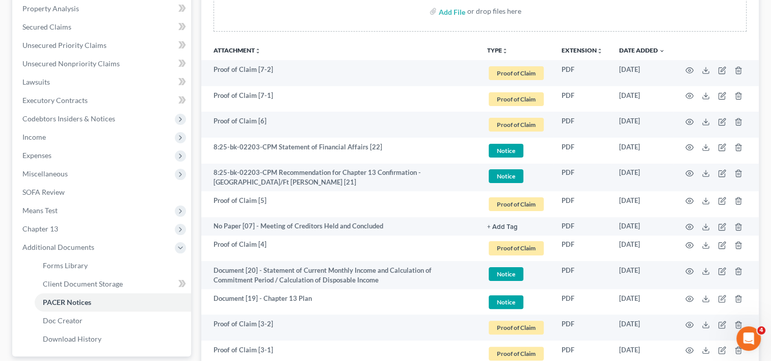
scroll to position [170, 0]
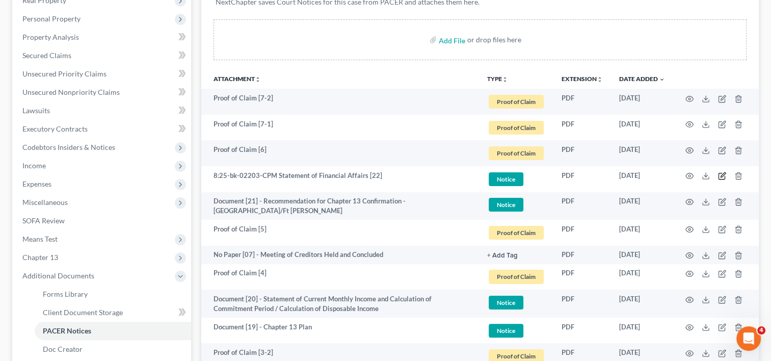
click at [723, 175] on icon "button" at bounding box center [722, 176] width 8 height 8
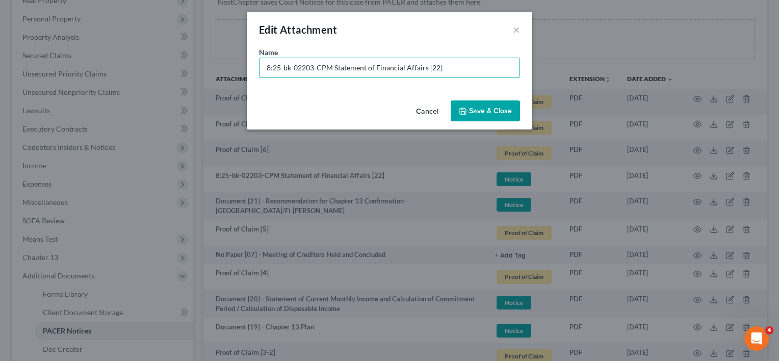
drag, startPoint x: 332, startPoint y: 69, endPoint x: 22, endPoint y: 47, distance: 310.7
paste input "Document [01] -"
click at [306, 67] on input "Document [01] - Statement of Financial Affairs [22]" at bounding box center [389, 67] width 260 height 19
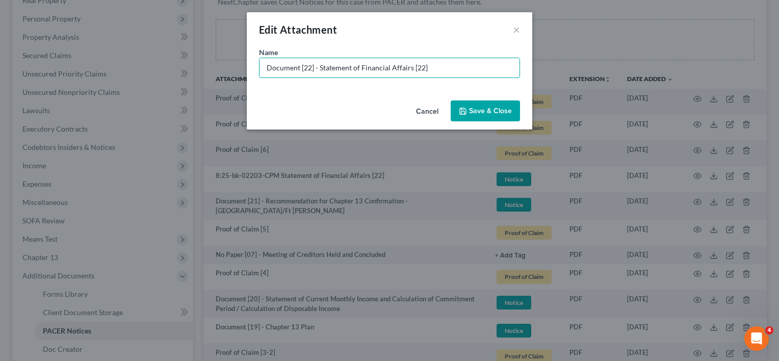
click at [438, 69] on input "Document [22] - Statement of Financial Affairs [22]" at bounding box center [389, 67] width 260 height 19
type input "Document [22] - Statement of Financial Affairs"
click at [501, 110] on span "Save & Close" at bounding box center [490, 111] width 43 height 9
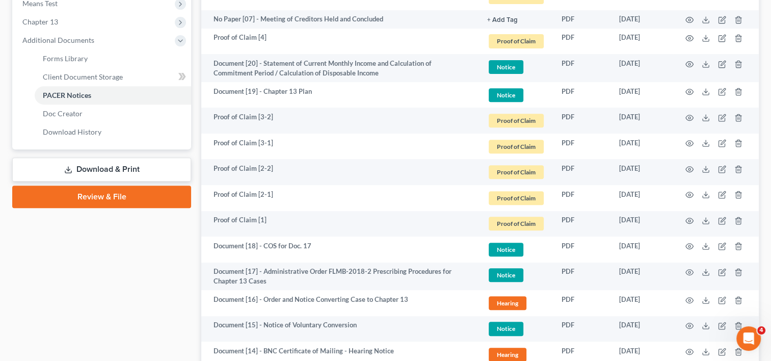
scroll to position [425, 0]
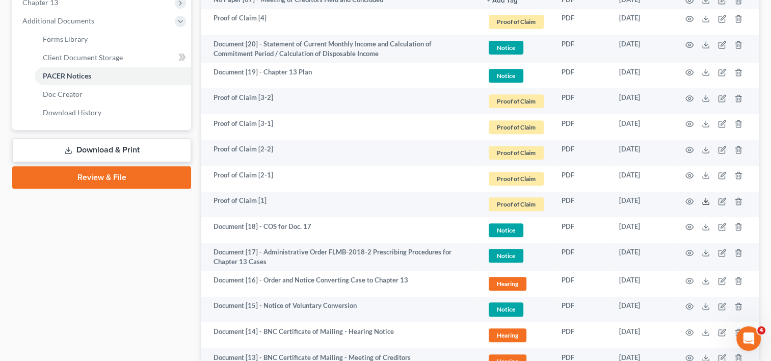
click at [705, 201] on polyline at bounding box center [707, 202] width 4 height 2
click at [721, 199] on icon "button" at bounding box center [722, 202] width 6 height 6
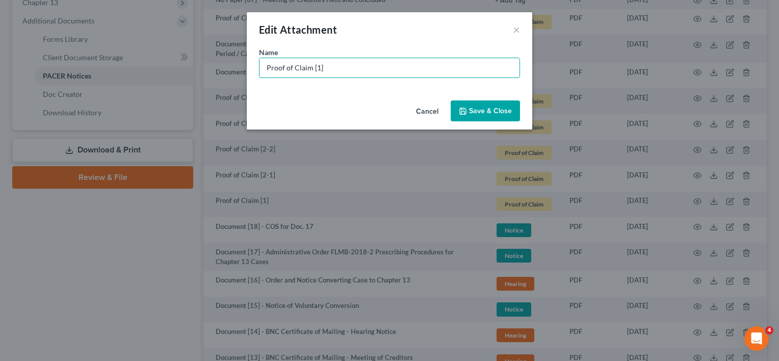
click at [315, 66] on input "Proof of Claim [1]" at bounding box center [389, 67] width 260 height 19
click at [351, 70] on input "Proof of Claim [01]" at bounding box center [389, 67] width 260 height 19
type input "Proof of Claim [01] - Sofi Lending Corp. (U - $42,648.94) | D"
click at [482, 116] on button "Save & Close" at bounding box center [485, 110] width 69 height 21
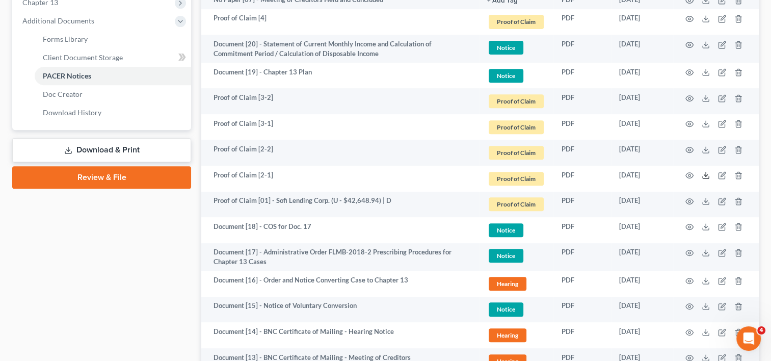
click at [705, 172] on icon at bounding box center [706, 175] width 8 height 8
click at [708, 147] on icon at bounding box center [706, 150] width 8 height 8
click at [719, 173] on icon "button" at bounding box center [722, 176] width 6 height 6
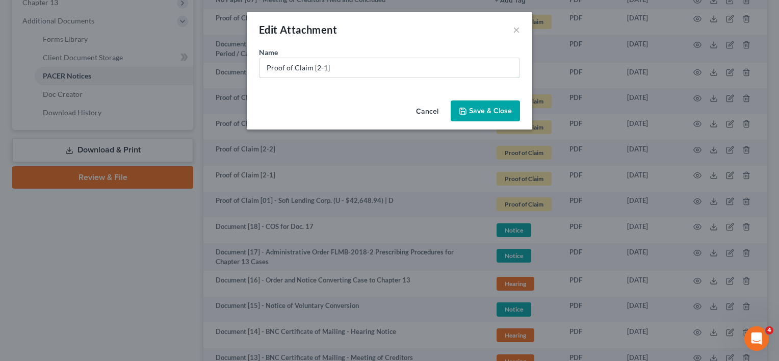
click at [352, 69] on input "Proof of Claim [2-1]" at bounding box center [389, 67] width 260 height 19
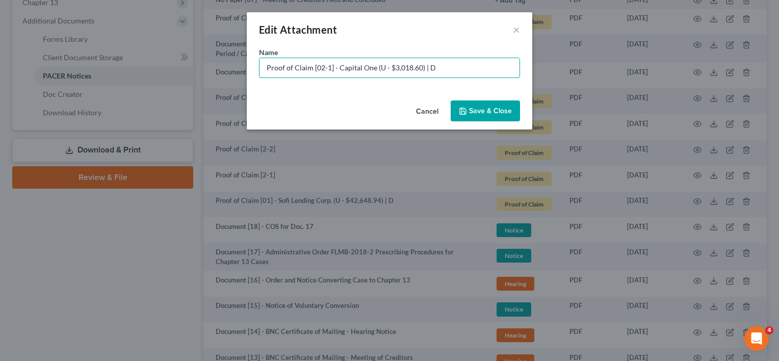
type input "Proof of Claim [02-1] - Capital One (U - $3,018.60) | D"
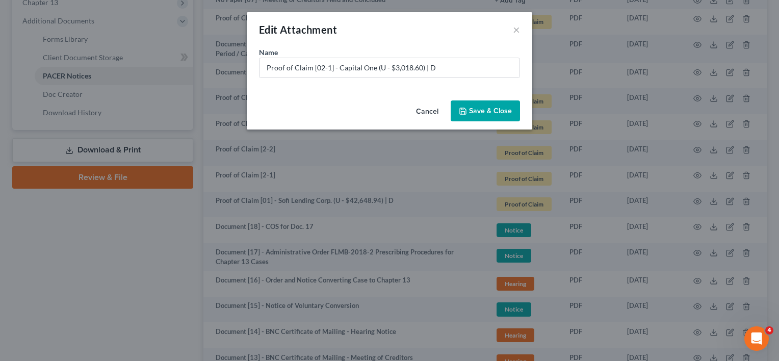
click at [477, 108] on span "Save & Close" at bounding box center [490, 111] width 43 height 9
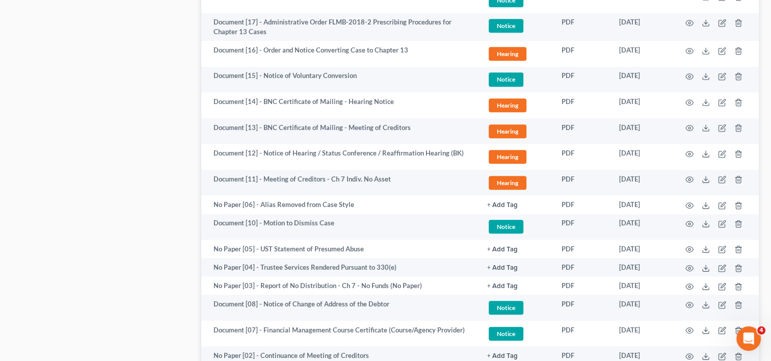
scroll to position [570, 0]
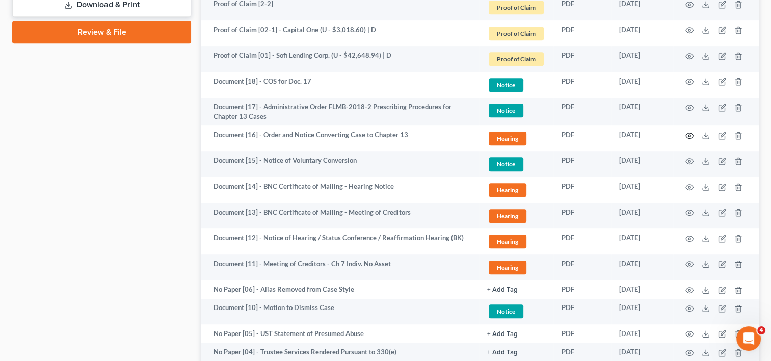
click at [687, 133] on icon "button" at bounding box center [690, 136] width 8 height 8
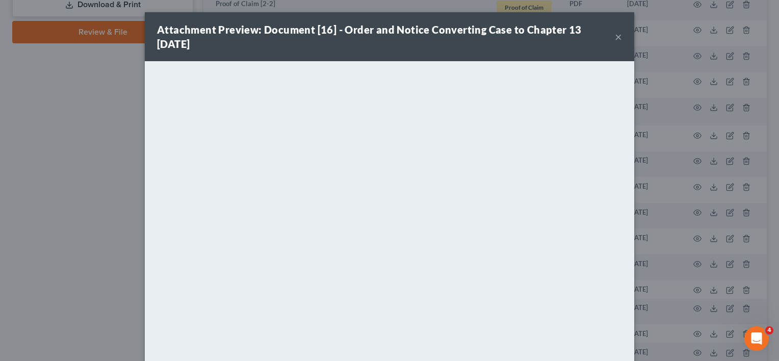
drag, startPoint x: 616, startPoint y: 34, endPoint x: 612, endPoint y: 45, distance: 12.1
click at [616, 34] on button "×" at bounding box center [618, 37] width 7 height 12
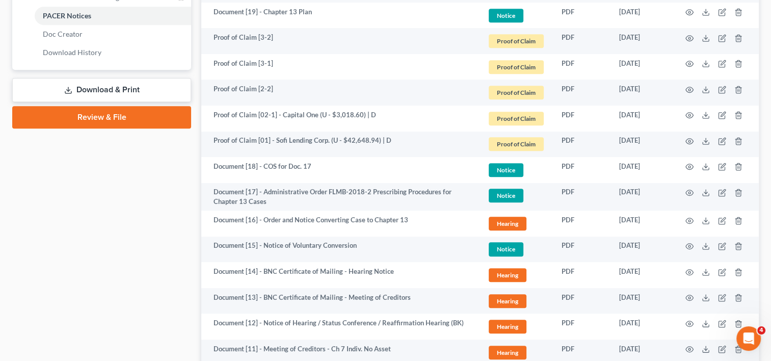
scroll to position [400, 0]
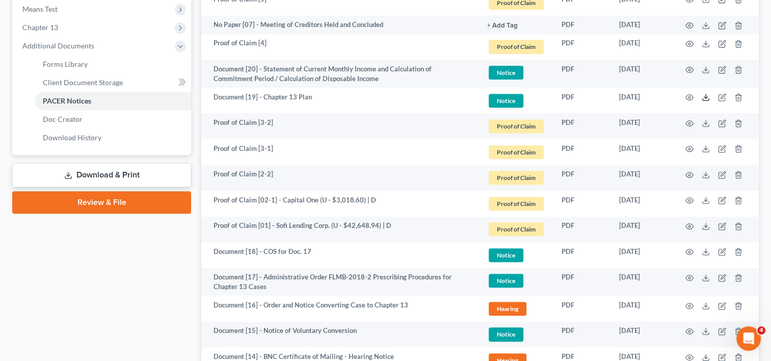
click at [707, 97] on polyline at bounding box center [707, 98] width 4 height 2
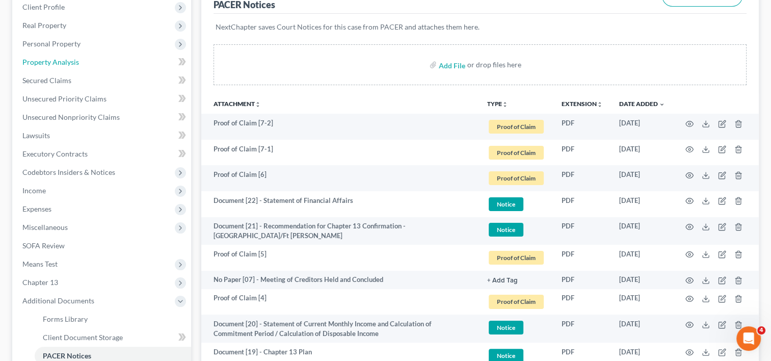
drag, startPoint x: 73, startPoint y: 65, endPoint x: 79, endPoint y: 97, distance: 33.1
click at [73, 65] on span "Property Analysis" at bounding box center [50, 62] width 57 height 9
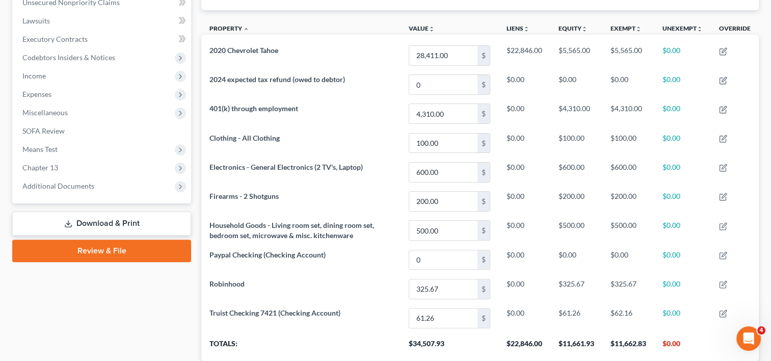
scroll to position [244, 0]
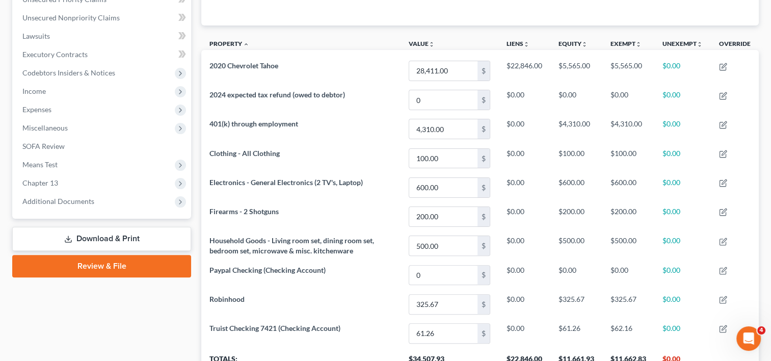
click at [72, 165] on span "Means Test" at bounding box center [102, 164] width 177 height 18
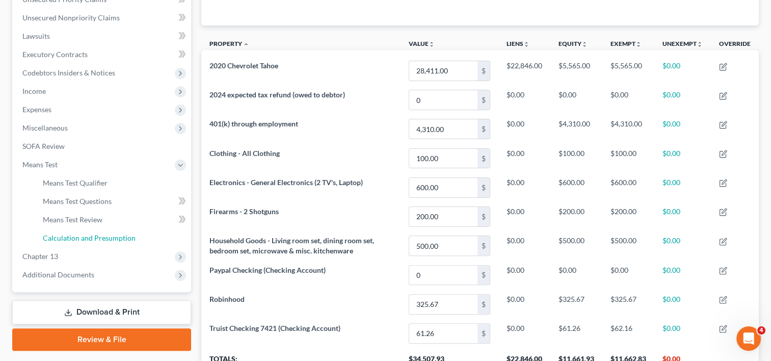
click at [101, 230] on link "Calculation and Presumption" at bounding box center [113, 238] width 157 height 18
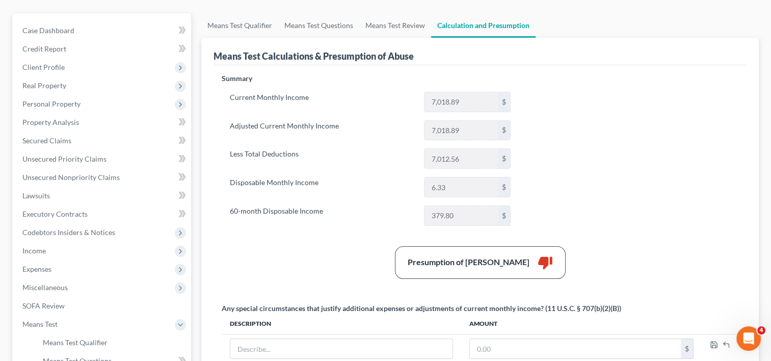
scroll to position [296, 0]
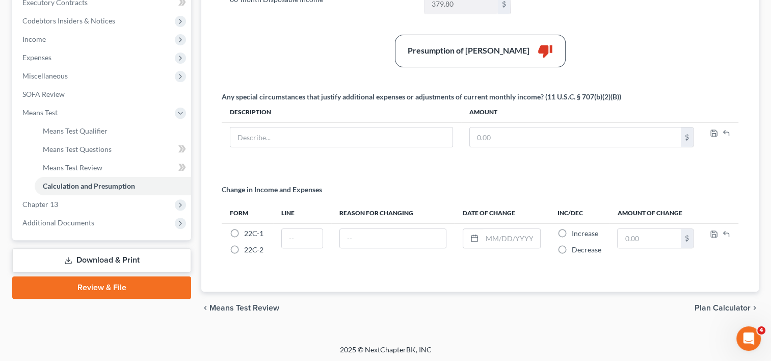
drag, startPoint x: 63, startPoint y: 223, endPoint x: 65, endPoint y: 234, distance: 10.9
click at [63, 223] on span "Additional Documents" at bounding box center [58, 222] width 72 height 9
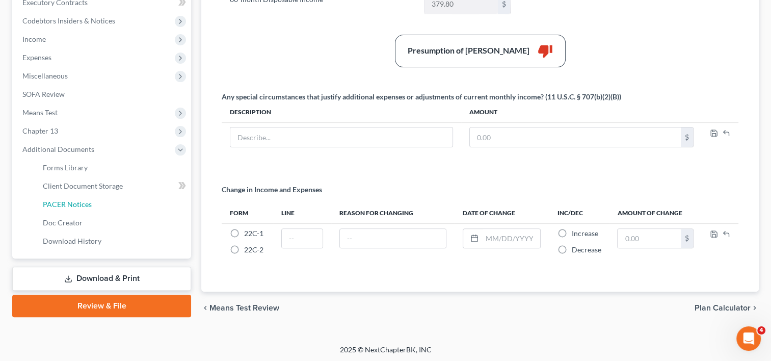
click at [69, 205] on span "PACER Notices" at bounding box center [67, 204] width 49 height 9
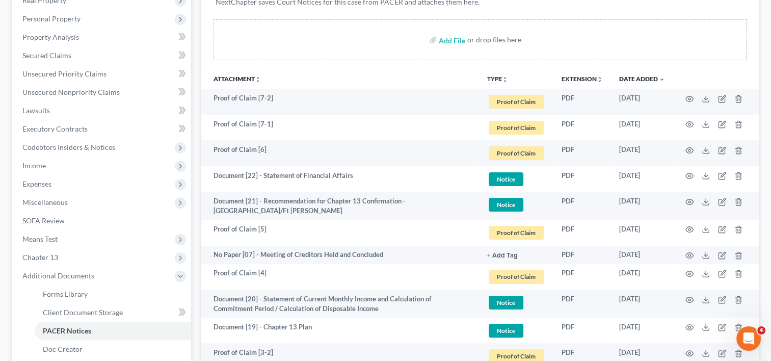
scroll to position [340, 0]
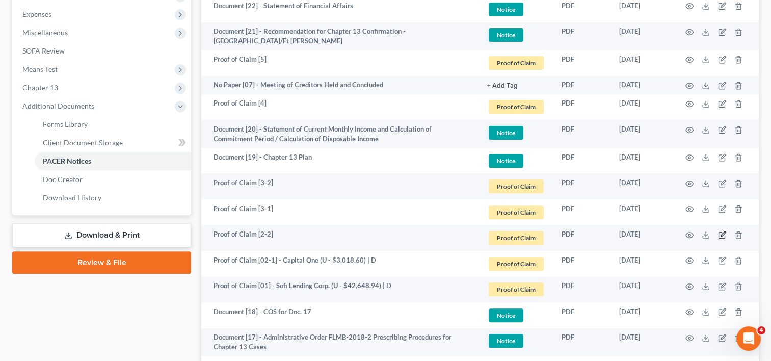
click at [724, 235] on icon "button" at bounding box center [722, 235] width 8 height 8
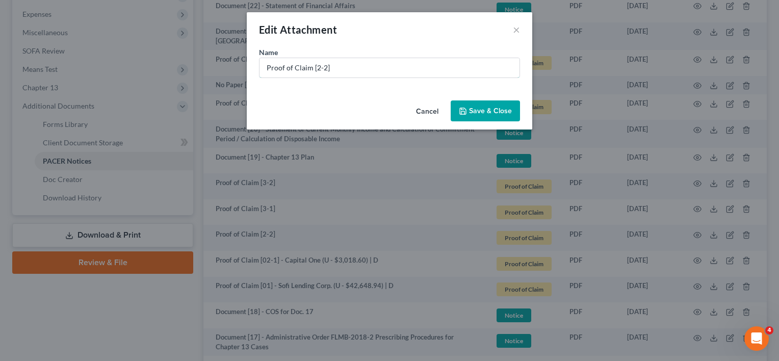
click at [315, 67] on input "Proof of Claim [2-2]" at bounding box center [389, 67] width 260 height 19
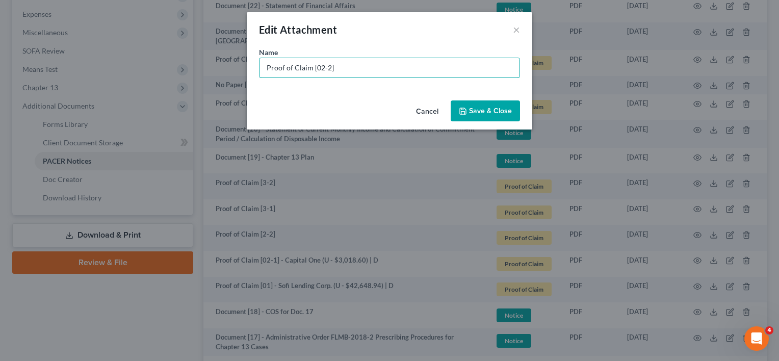
type input "Proof of Claim [02-2]"
click at [473, 101] on button "Save & Close" at bounding box center [485, 110] width 69 height 21
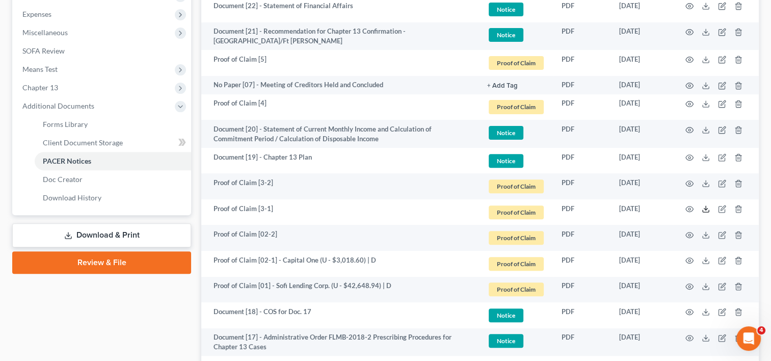
click at [705, 205] on icon at bounding box center [706, 209] width 8 height 8
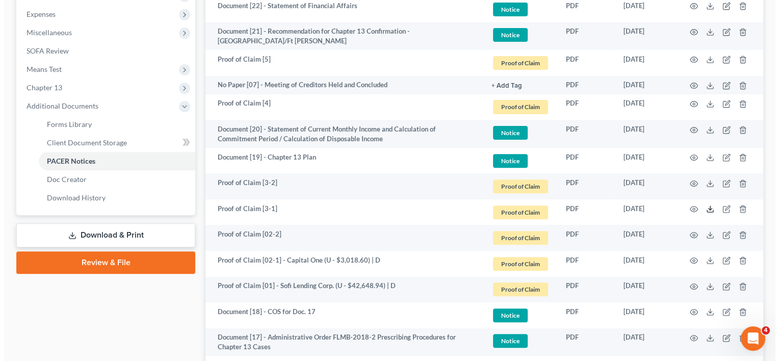
scroll to position [255, 0]
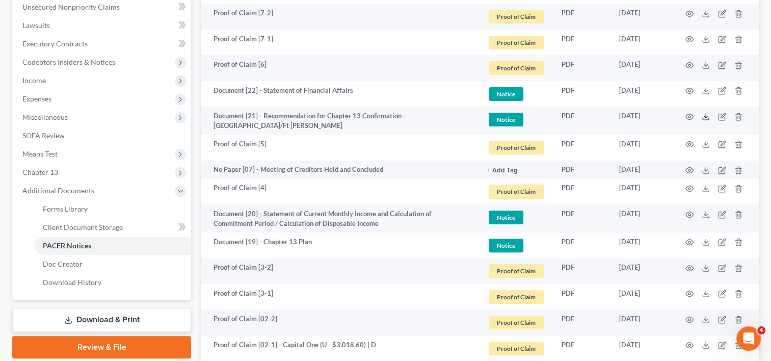
click at [706, 119] on icon at bounding box center [706, 119] width 6 height 2
click at [722, 115] on icon "button" at bounding box center [723, 115] width 5 height 5
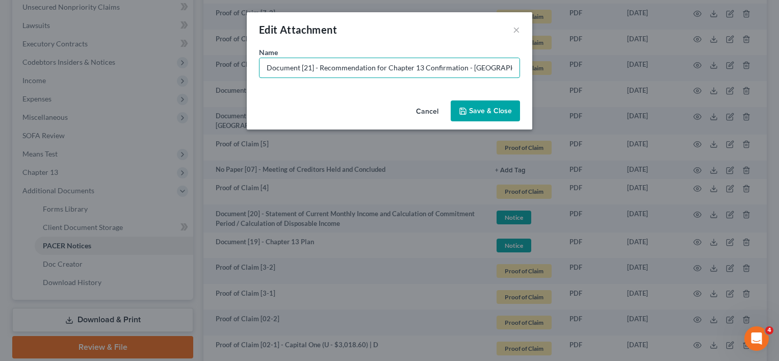
click at [319, 67] on input "Document [21] - Recommendation for Chapter 13 Confirmation - [GEOGRAPHIC_DATA]/…" at bounding box center [389, 67] width 260 height 19
drag, startPoint x: 444, startPoint y: 68, endPoint x: 658, endPoint y: 68, distance: 214.1
click at [658, 68] on div "Edit Attachment × Name * Document [21] - Trustee's Unfavorable Recommendation f…" at bounding box center [389, 180] width 779 height 361
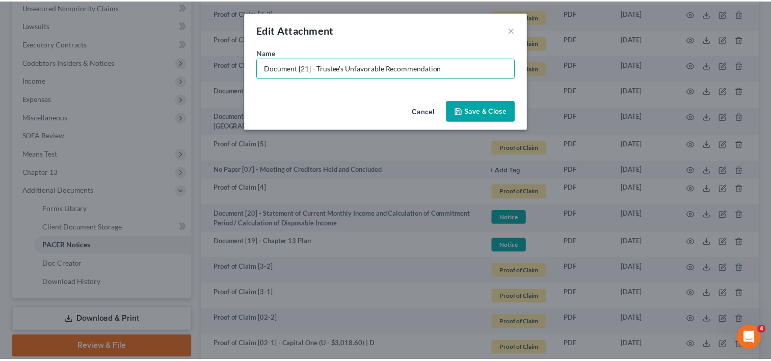
scroll to position [0, 0]
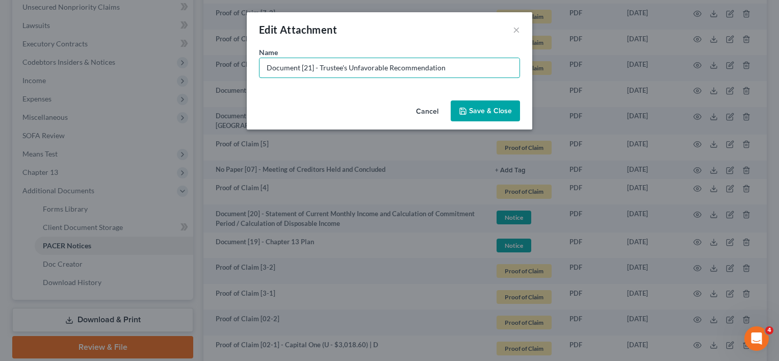
type input "Document [21] - Trustee's Unfavorable Recommendation"
click at [483, 110] on span "Save & Close" at bounding box center [490, 111] width 43 height 9
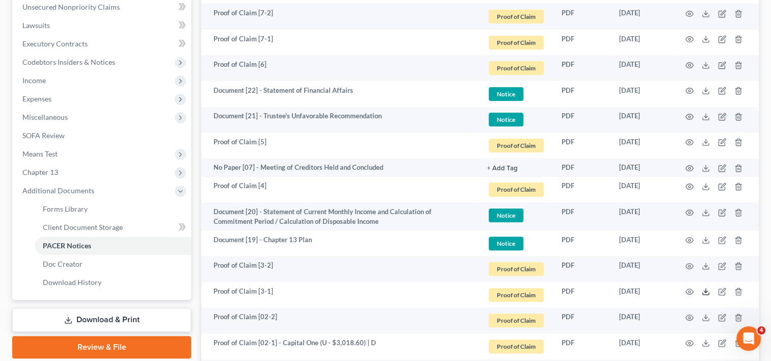
click at [708, 290] on icon at bounding box center [706, 292] width 8 height 8
click at [708, 263] on icon at bounding box center [706, 266] width 8 height 8
click at [720, 292] on icon "button" at bounding box center [722, 292] width 8 height 8
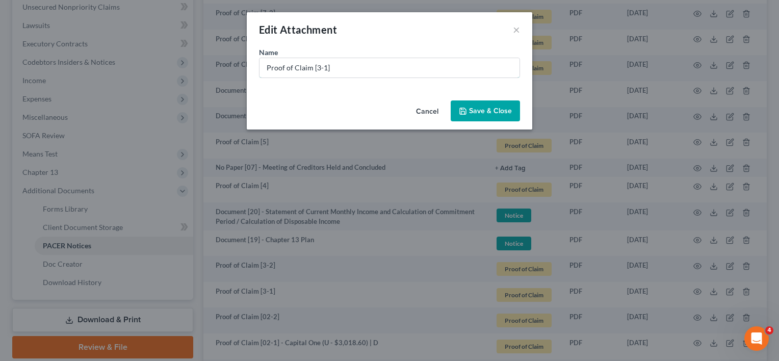
click at [317, 66] on input "Proof of Claim [3-1]" at bounding box center [389, 67] width 260 height 19
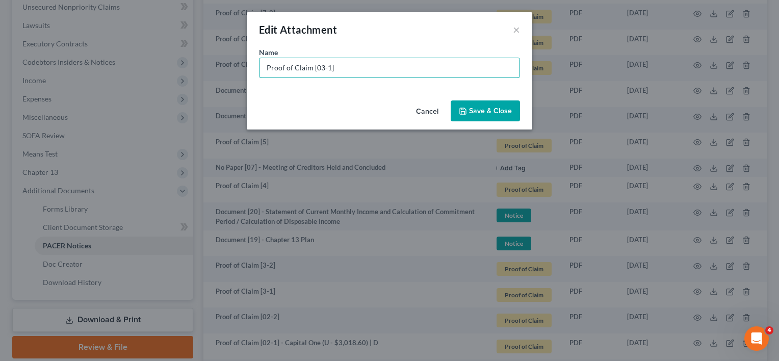
click at [363, 67] on input "Proof of Claim [03-1]" at bounding box center [389, 67] width 260 height 19
type input "Proof of Claim [03-1] - Capital One (U - $8,359.08) | D"
click at [466, 113] on icon "button" at bounding box center [463, 111] width 8 height 8
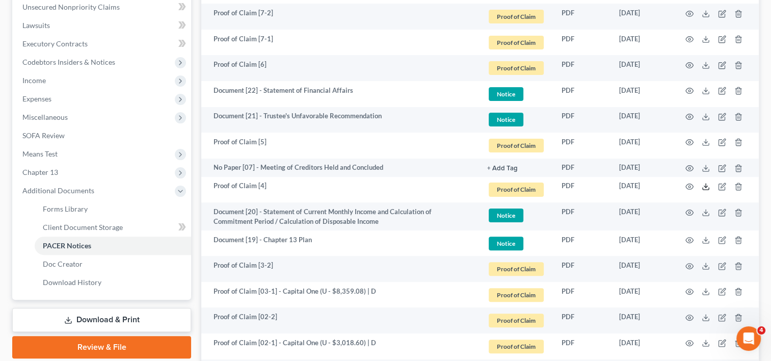
click at [708, 186] on polyline at bounding box center [707, 187] width 4 height 2
click at [719, 183] on icon "button" at bounding box center [722, 186] width 8 height 8
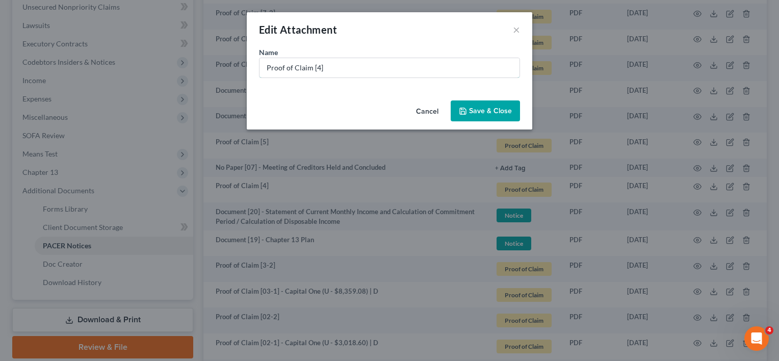
click at [315, 69] on input "Proof of Claim [4]" at bounding box center [389, 67] width 260 height 19
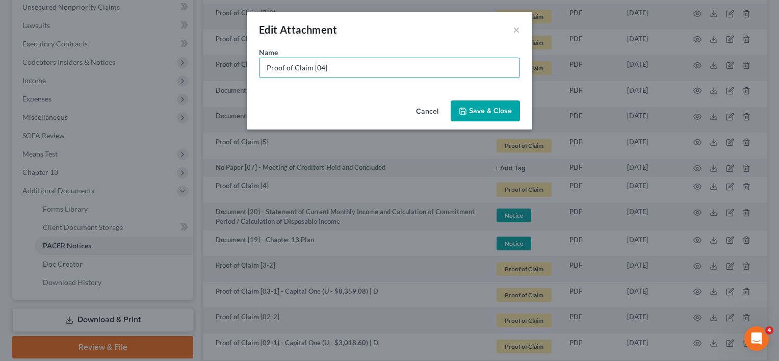
click at [332, 65] on input "Proof of Claim [04]" at bounding box center [389, 67] width 260 height 19
click at [412, 67] on input "Proof of Claim [04] - JPMorgan Chase (U - $5,638.87) | D" at bounding box center [389, 67] width 260 height 19
type input "Proof of Claim [04] - JPMorgan Chase (U - $3,777.21) | D"
click at [504, 114] on span "Save & Close" at bounding box center [490, 111] width 43 height 9
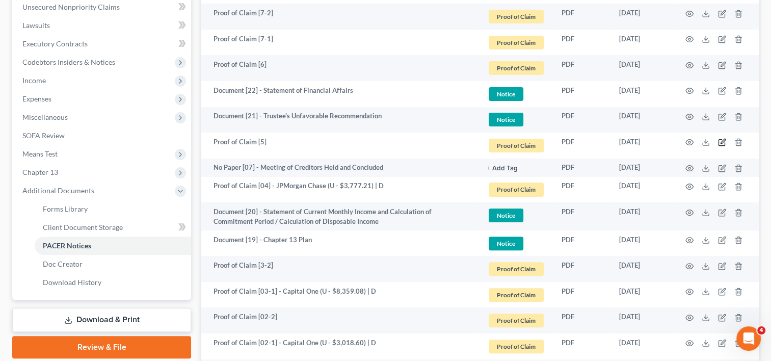
click at [724, 139] on icon "button" at bounding box center [723, 141] width 5 height 5
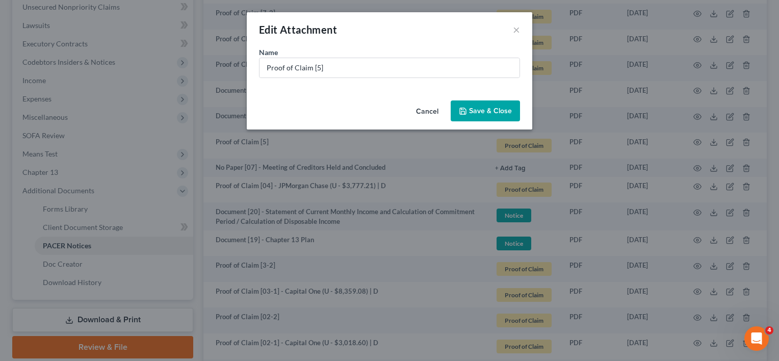
click at [426, 114] on button "Cancel" at bounding box center [427, 111] width 39 height 20
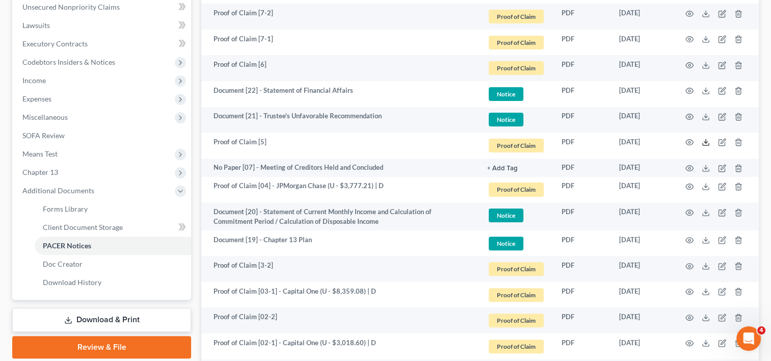
click at [702, 142] on icon at bounding box center [706, 142] width 8 height 8
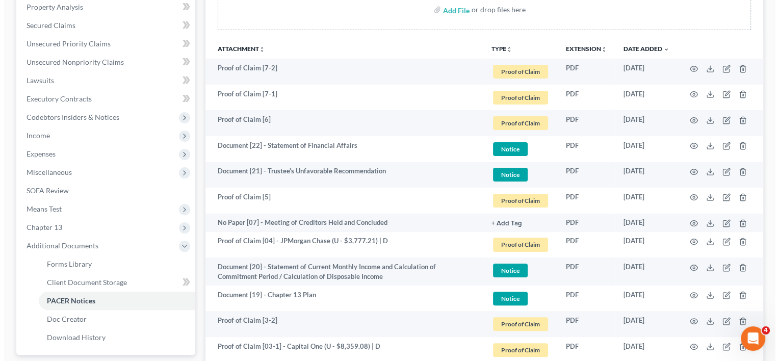
scroll to position [170, 0]
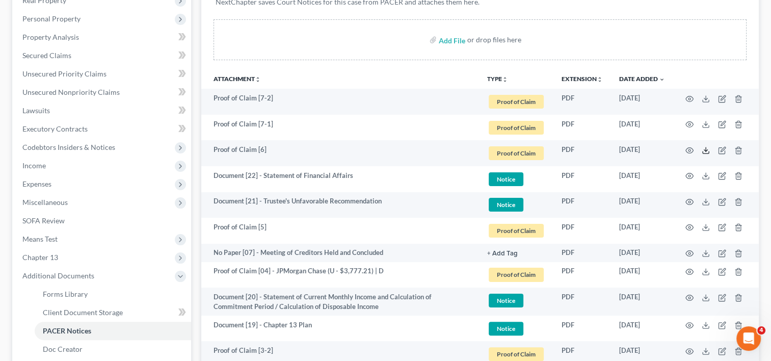
click at [706, 150] on icon at bounding box center [706, 150] width 8 height 8
click at [708, 121] on icon at bounding box center [706, 124] width 8 height 8
click at [706, 98] on polyline at bounding box center [707, 99] width 4 height 2
click at [720, 223] on icon "button" at bounding box center [722, 227] width 8 height 8
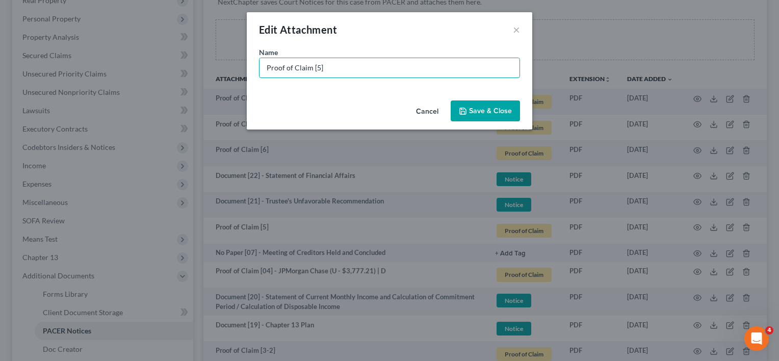
click at [316, 67] on input "Proof of Claim [5]" at bounding box center [389, 67] width 260 height 19
click at [368, 63] on input "Proof of Claim [05]" at bounding box center [389, 67] width 260 height 19
type input "Proof of Claim [05] - JPMorgan Chase (U - $21,835.28) | D"
click at [477, 117] on button "Save & Close" at bounding box center [485, 110] width 69 height 21
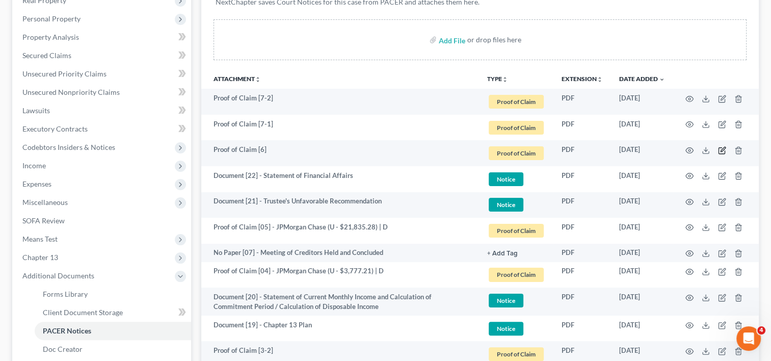
click at [720, 147] on icon "button" at bounding box center [722, 150] width 8 height 8
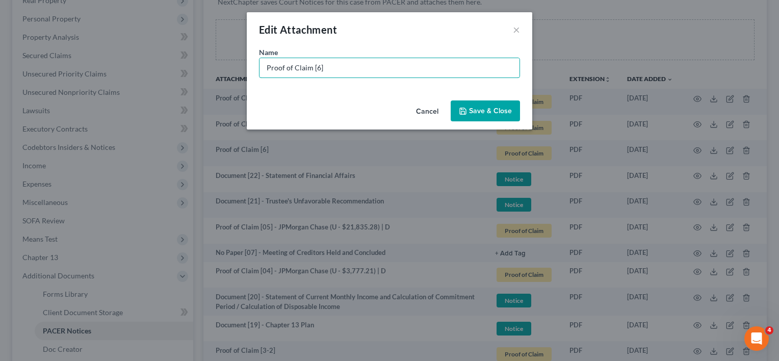
click at [316, 65] on input "Proof of Claim [6]" at bounding box center [389, 67] width 260 height 19
click at [405, 73] on input "Proof of Claim [06]" at bounding box center [389, 67] width 260 height 19
type input "Proof of Claim [06] - American Express (U - $2,324.71) | D"
click at [489, 104] on button "Save & Close" at bounding box center [485, 110] width 69 height 21
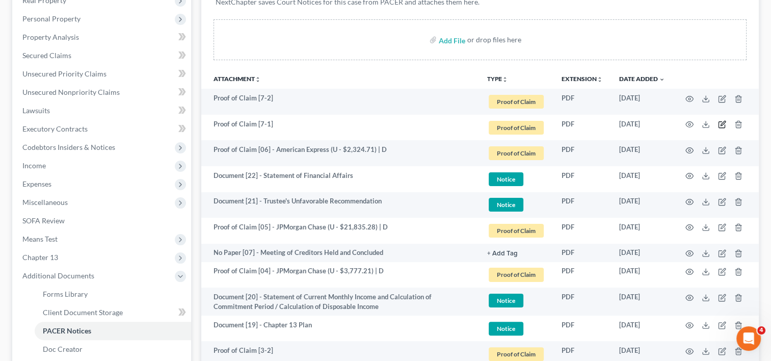
click at [722, 122] on icon "button" at bounding box center [722, 124] width 8 height 8
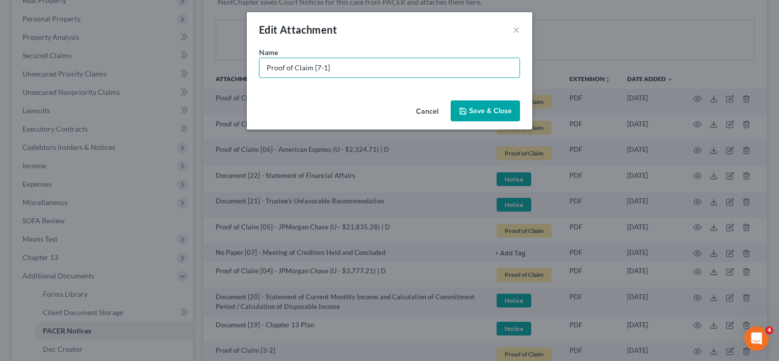
click at [385, 73] on input "Proof of Claim [7-1]" at bounding box center [389, 67] width 260 height 19
click at [315, 67] on input "Proof of Claim [7-1]" at bounding box center [389, 67] width 260 height 19
click at [420, 57] on div "Name * Proof of Claim [07-1]" at bounding box center [389, 62] width 261 height 31
drag, startPoint x: 409, startPoint y: 65, endPoint x: 407, endPoint y: 72, distance: 6.9
click at [409, 66] on input "Proof of Claim [07-1]" at bounding box center [389, 67] width 260 height 19
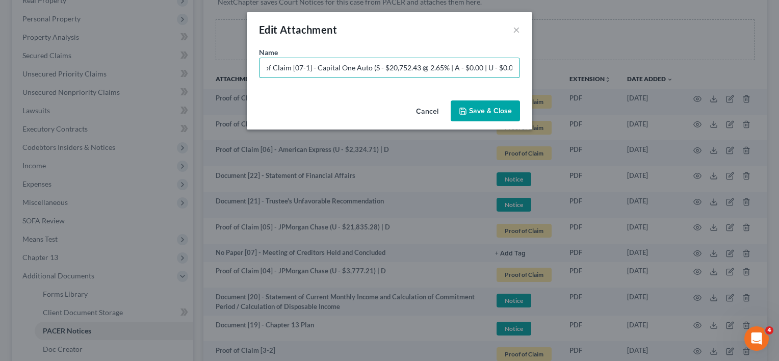
scroll to position [0, 24]
type input "Proof of Claim [07-1] - Capital One Auto (S - $20,752.43 @ 2.65% | A - $0.00 | …"
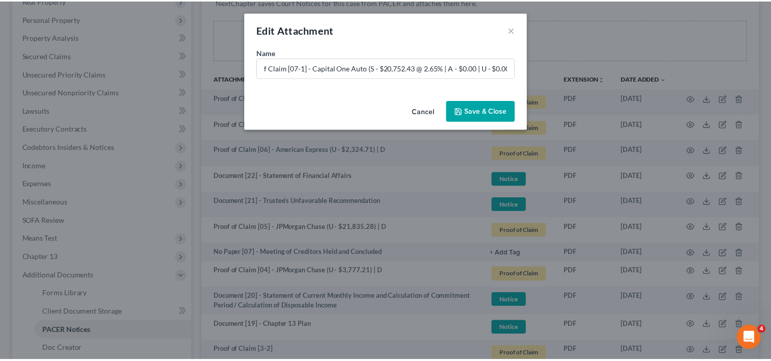
scroll to position [0, 0]
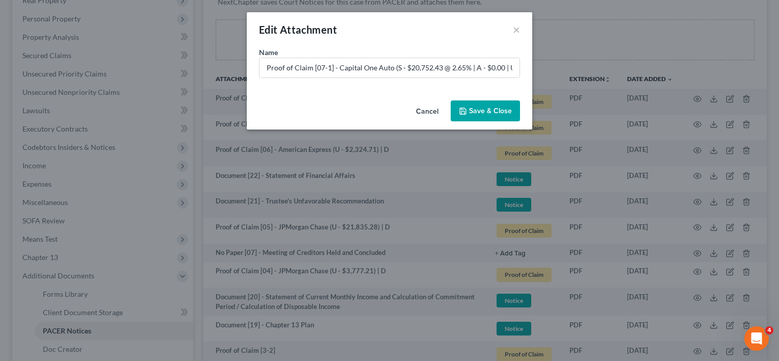
drag, startPoint x: 479, startPoint y: 104, endPoint x: 490, endPoint y: 121, distance: 20.6
click at [479, 104] on button "Save & Close" at bounding box center [485, 110] width 69 height 21
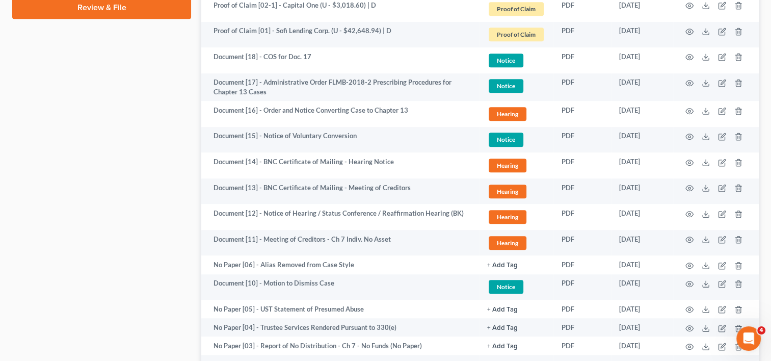
scroll to position [255, 0]
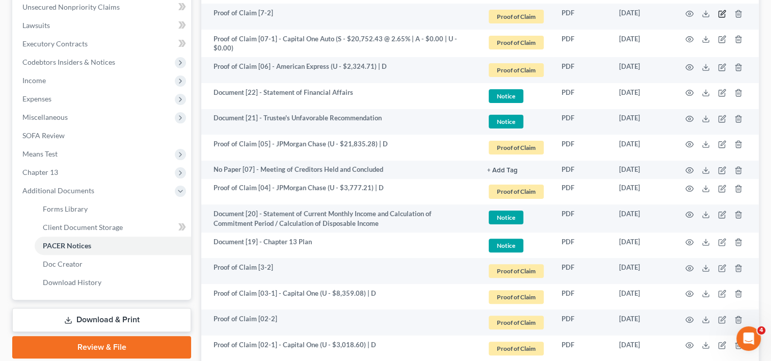
click at [723, 10] on icon "button" at bounding box center [722, 14] width 8 height 8
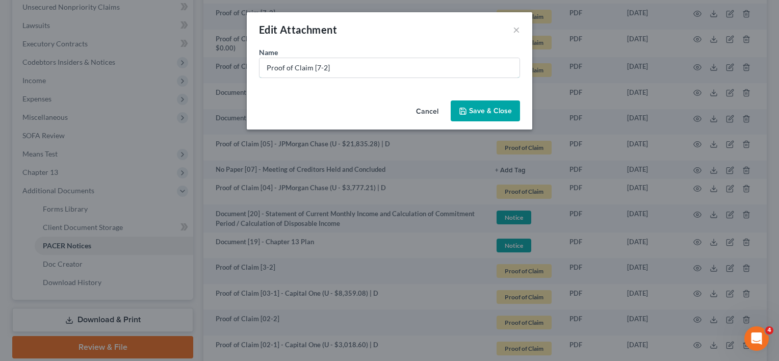
click at [314, 67] on input "Proof of Claim [7-2]" at bounding box center [389, 67] width 260 height 19
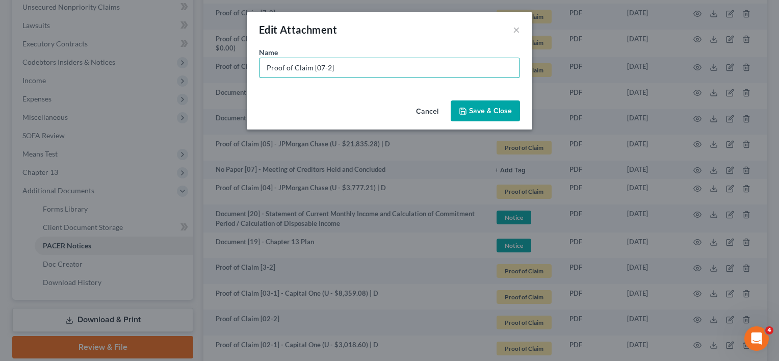
type input "Proof of Claim [07-2]"
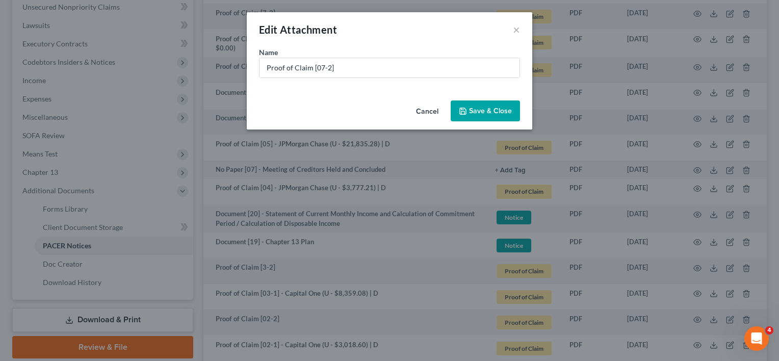
click at [461, 104] on button "Save & Close" at bounding box center [485, 110] width 69 height 21
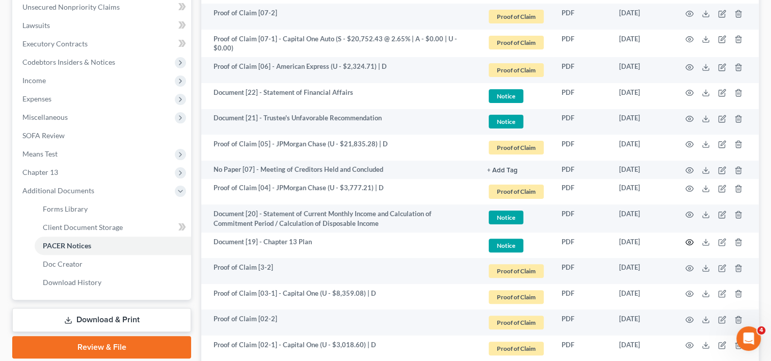
click at [689, 241] on circle "button" at bounding box center [690, 242] width 2 height 2
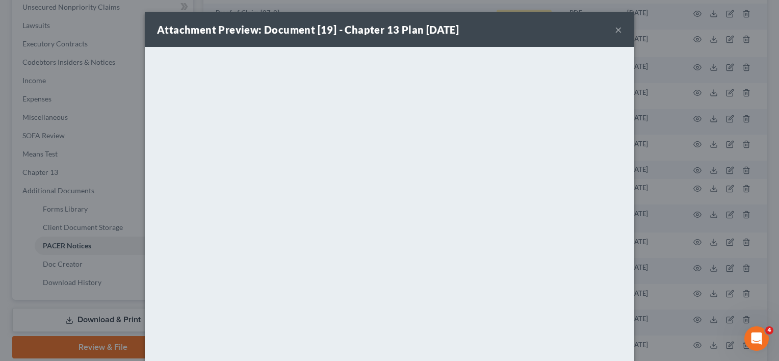
click at [615, 31] on button "×" at bounding box center [618, 29] width 7 height 12
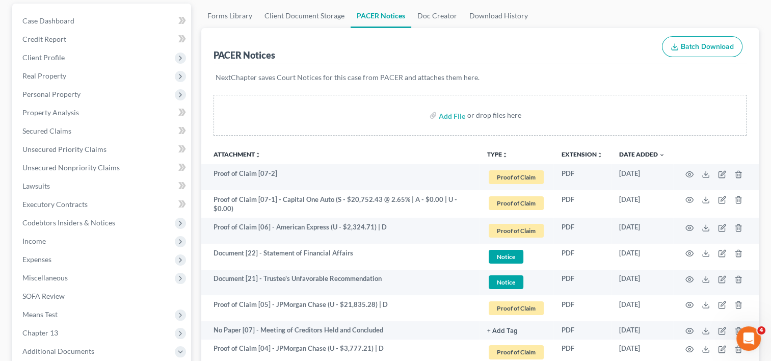
scroll to position [85, 0]
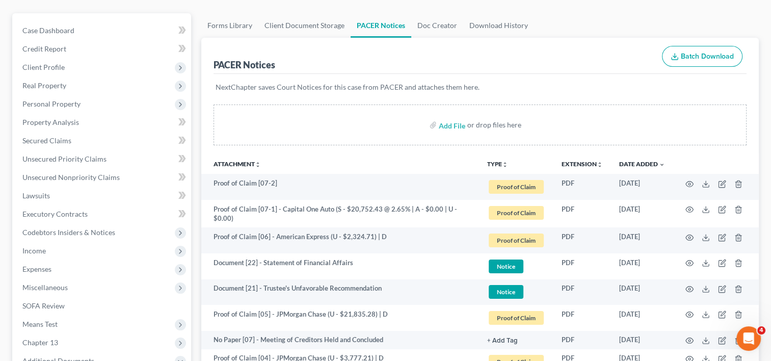
click at [54, 249] on span "Income" at bounding box center [102, 251] width 177 height 18
click at [66, 276] on link "Employment Income" at bounding box center [113, 269] width 157 height 18
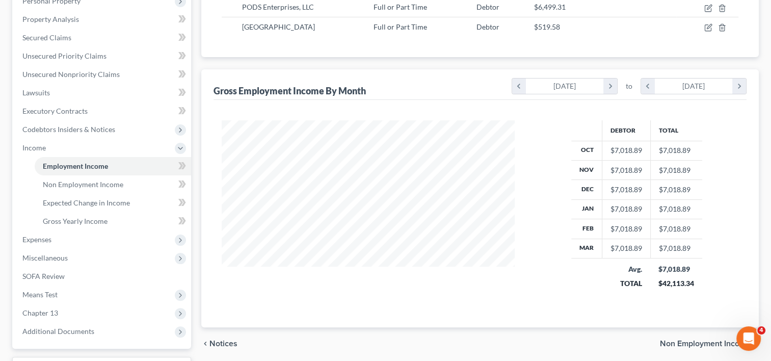
scroll to position [272, 0]
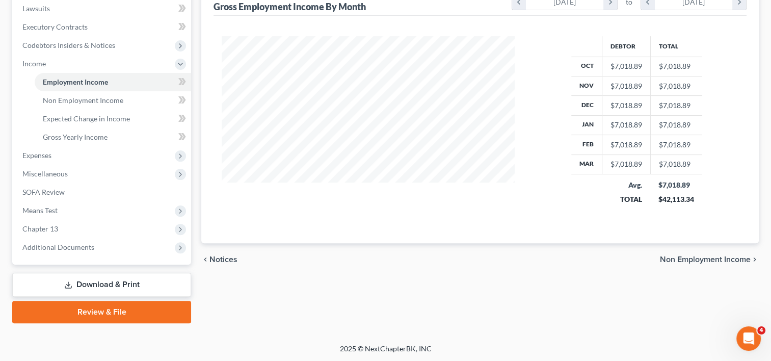
click at [41, 159] on span "Expenses" at bounding box center [36, 155] width 29 height 9
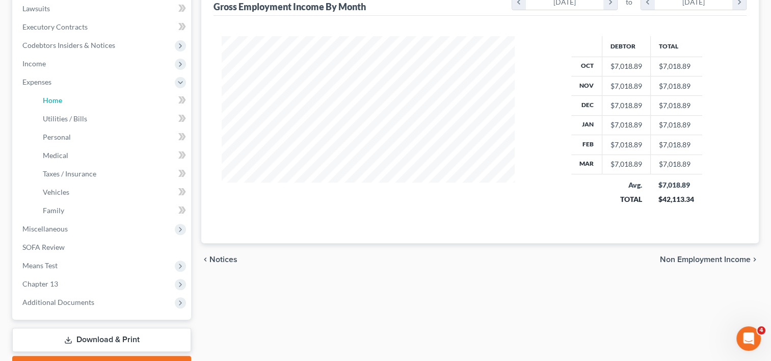
click at [60, 98] on span "Home" at bounding box center [52, 100] width 19 height 9
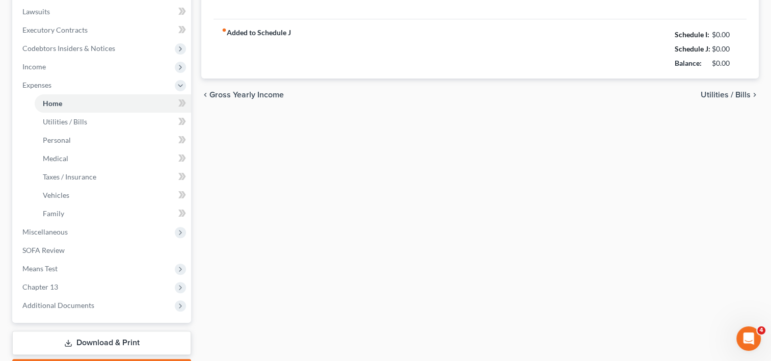
type input "2,200.00"
type input "0.00"
radio input "true"
type input "0.00"
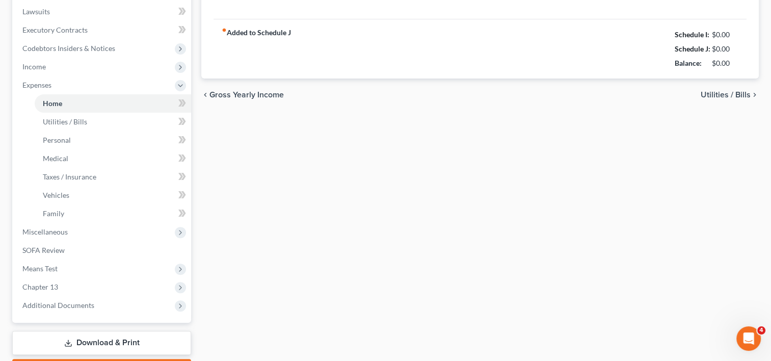
type input "0.00"
type input "20.00"
type input "0.00"
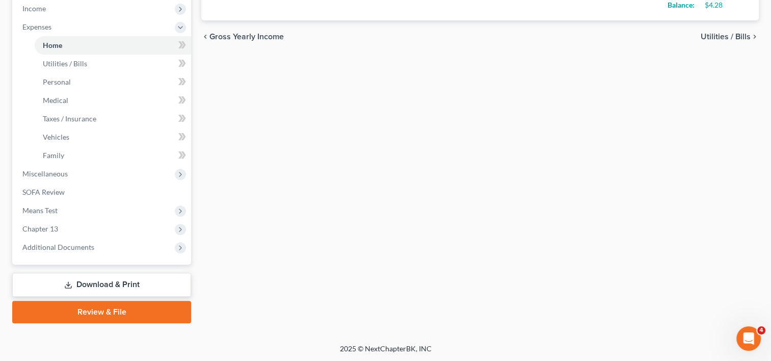
drag, startPoint x: 53, startPoint y: 242, endPoint x: 61, endPoint y: 255, distance: 15.8
click at [53, 243] on span "Additional Documents" at bounding box center [58, 247] width 72 height 9
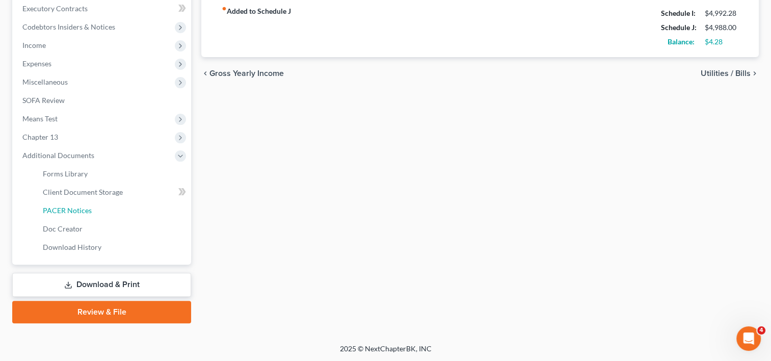
click at [73, 214] on span "PACER Notices" at bounding box center [67, 210] width 49 height 9
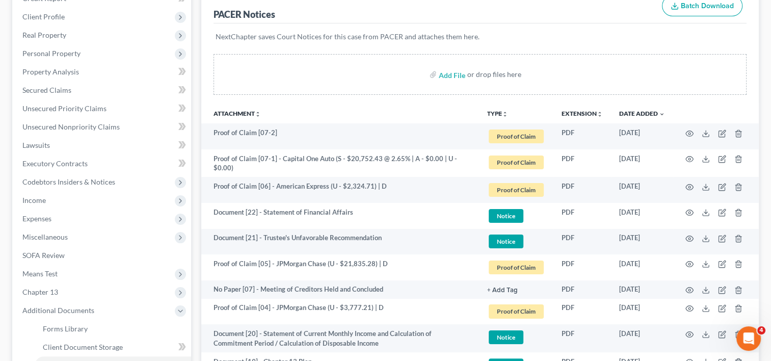
scroll to position [170, 0]
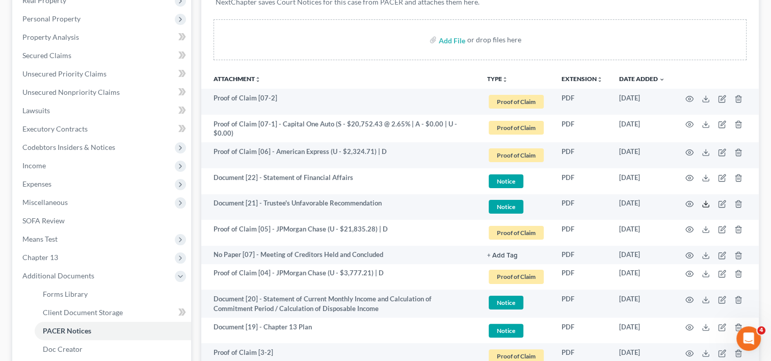
click at [704, 202] on icon at bounding box center [706, 204] width 8 height 8
drag, startPoint x: 703, startPoint y: 322, endPoint x: 699, endPoint y: 317, distance: 6.5
click at [703, 323] on icon at bounding box center [706, 327] width 8 height 8
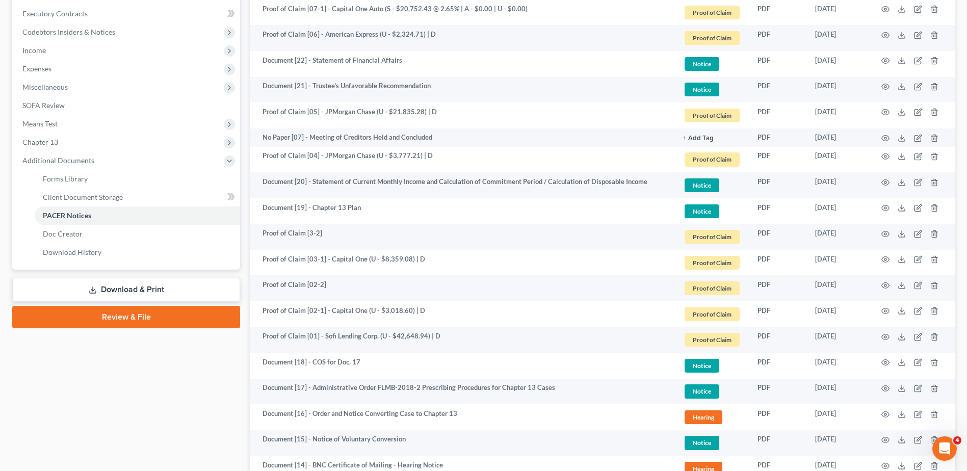
scroll to position [200, 0]
